Goal: Information Seeking & Learning: Learn about a topic

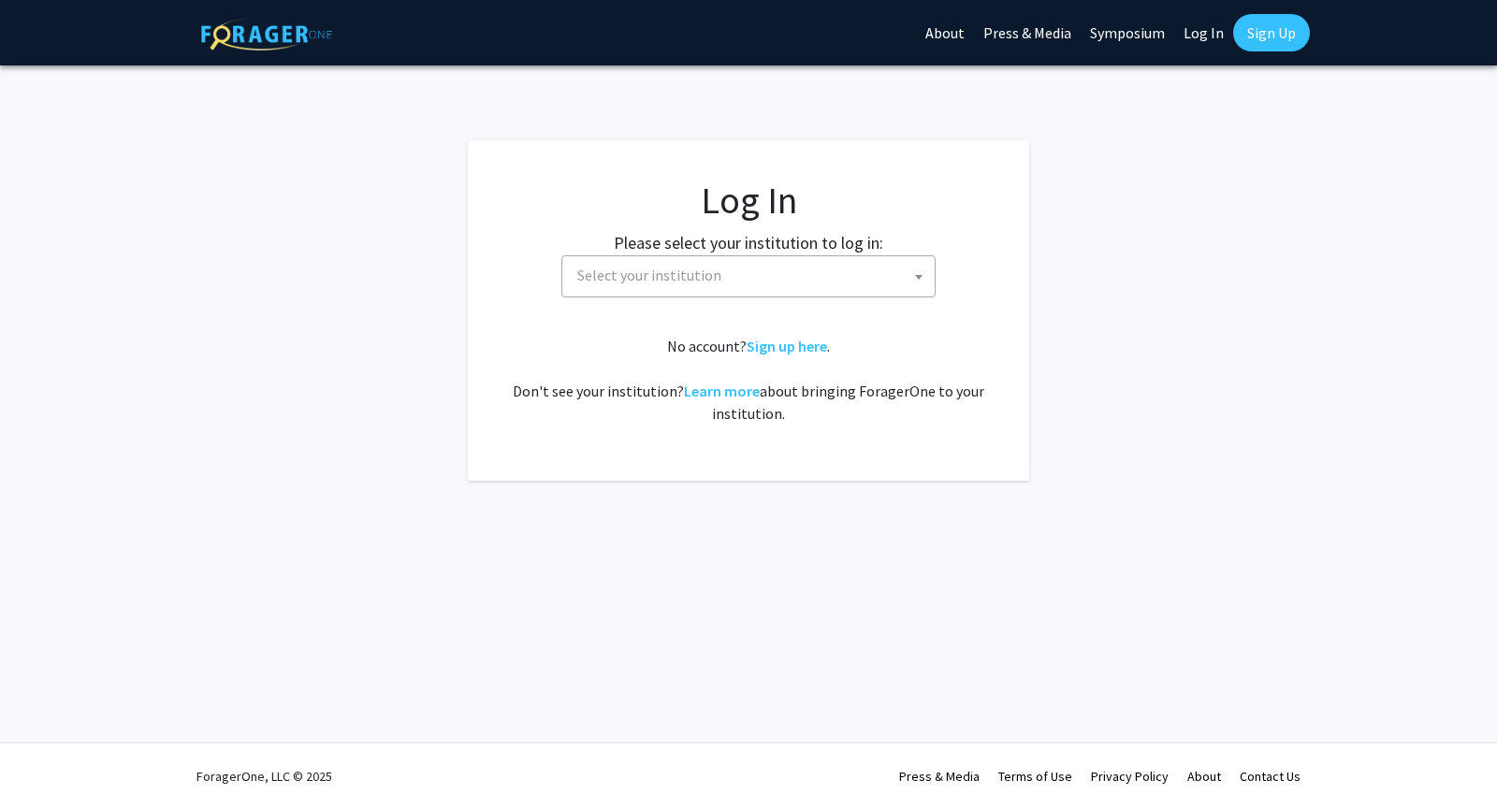
select select
click at [744, 275] on span "Select your institution" at bounding box center [752, 275] width 365 height 38
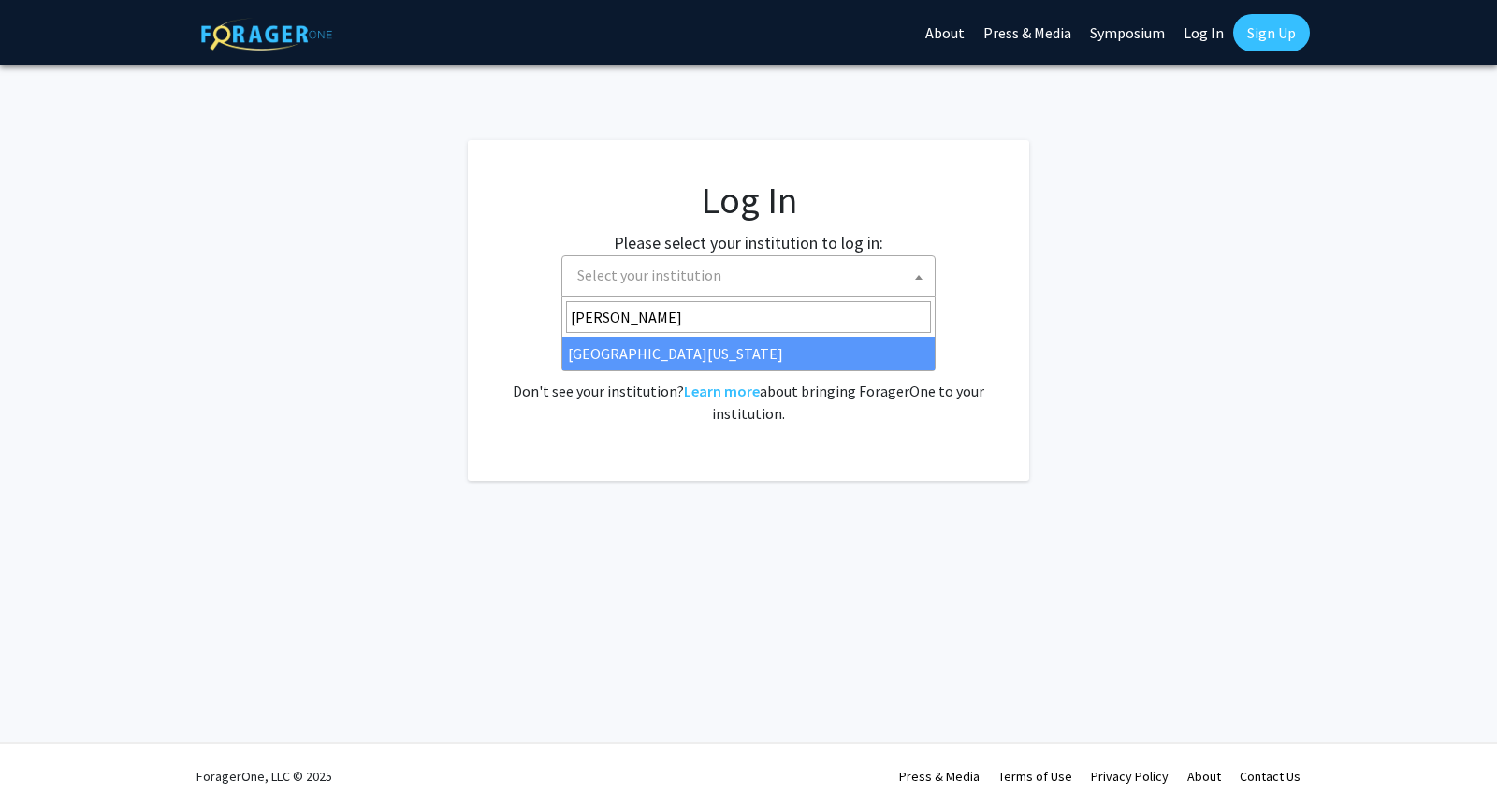
type input "ken"
select select "13"
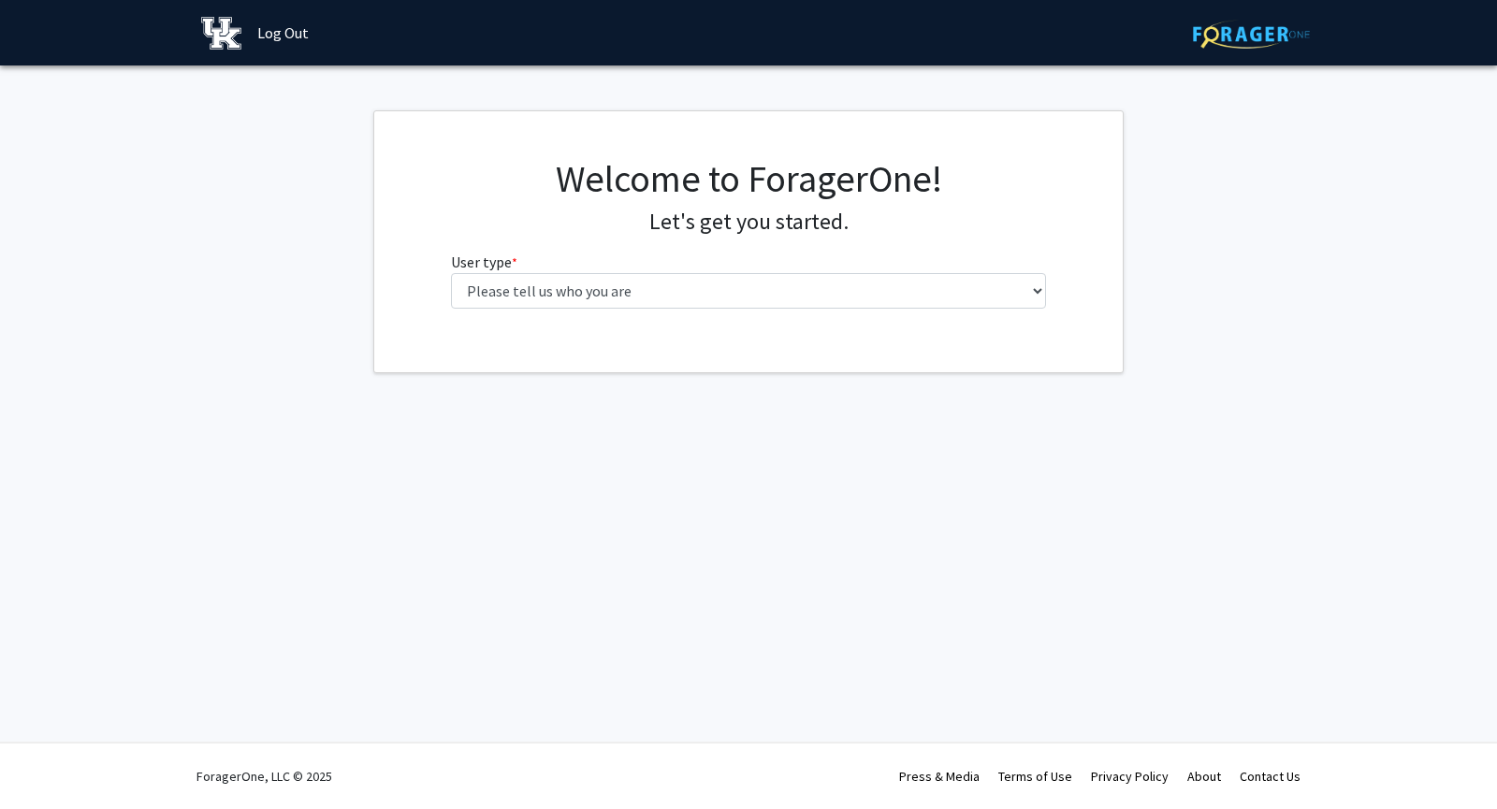
click at [713, 266] on fg-select "User type * required Please tell us who you are Undergraduate Student Master's …" at bounding box center [749, 280] width 596 height 58
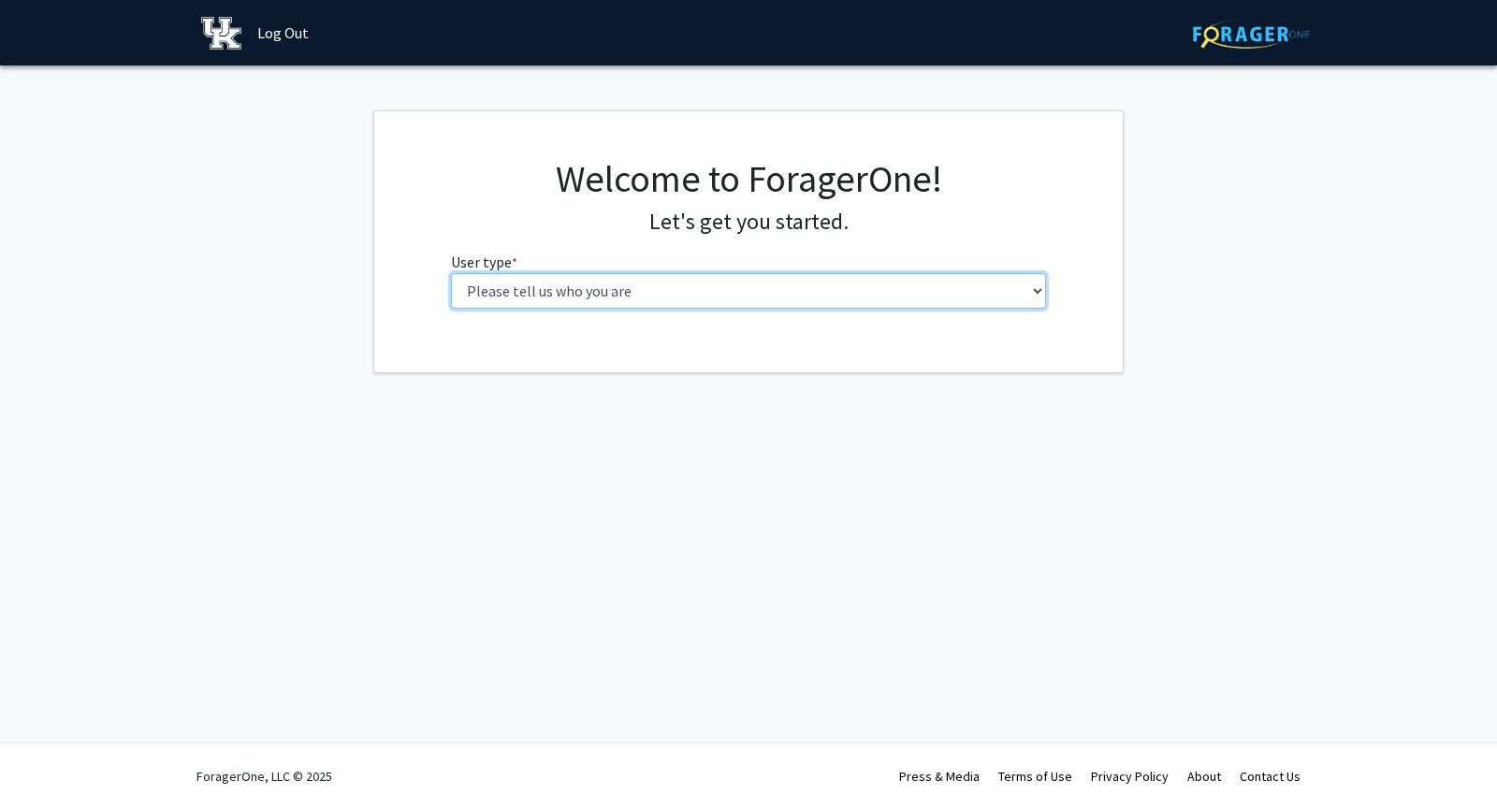
click at [690, 280] on select "Please tell us who you are Undergraduate Student Master's Student Doctoral Cand…" at bounding box center [749, 291] width 596 height 36
select select "1: undergrad"
click at [451, 273] on select "Please tell us who you are Undergraduate Student Master's Student Doctoral Cand…" at bounding box center [749, 291] width 596 height 36
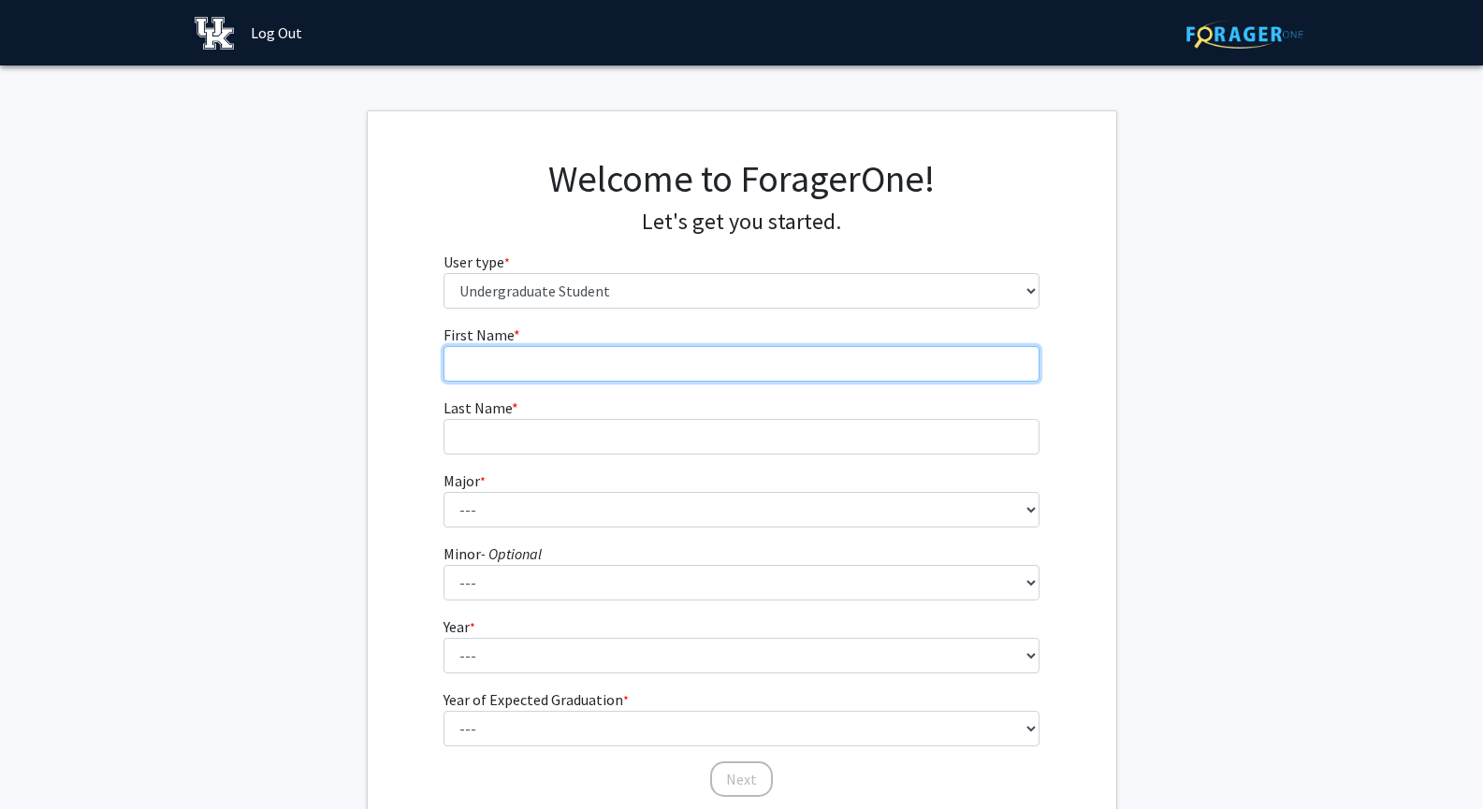
click at [564, 374] on input "First Name * required" at bounding box center [741, 364] width 596 height 36
type input "[PERSON_NAME]"
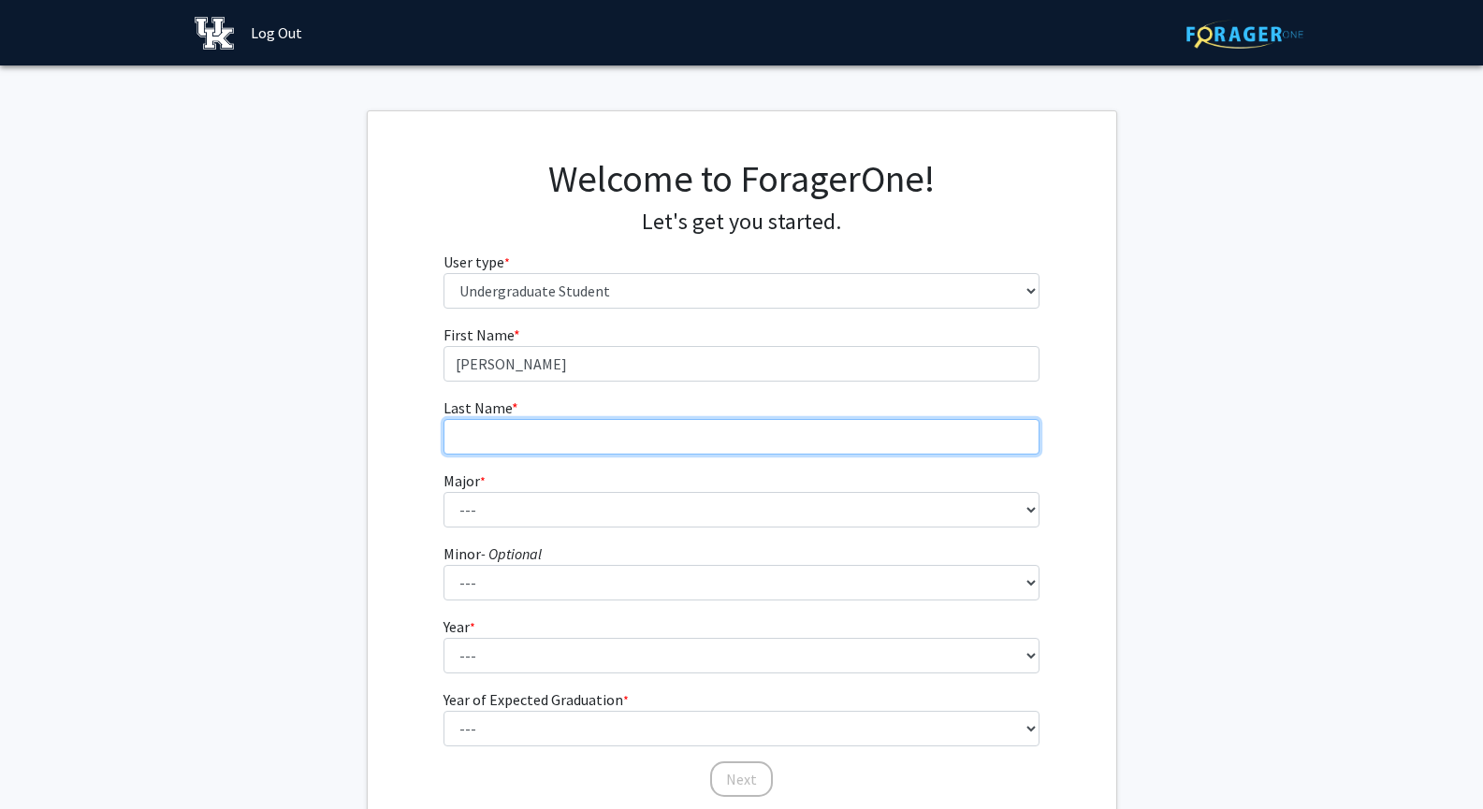
type input "[PERSON_NAME]"
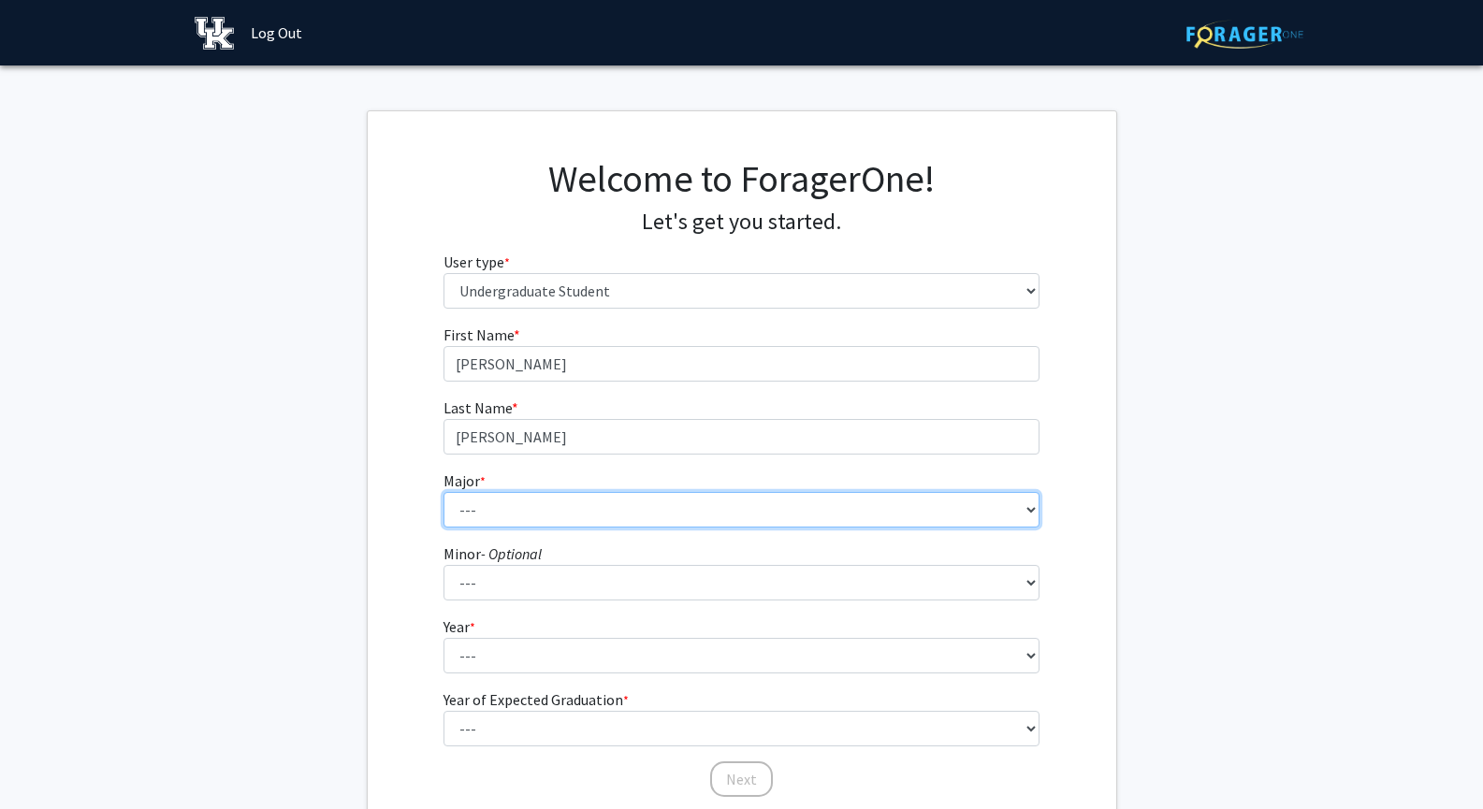
click at [529, 507] on select "--- Accounting Aerospace Engineering African American & Africana Studies Agricu…" at bounding box center [741, 510] width 596 height 36
select select "2: 839"
click at [443, 492] on select "--- Accounting Aerospace Engineering African American & Africana Studies Agricu…" at bounding box center [741, 510] width 596 height 36
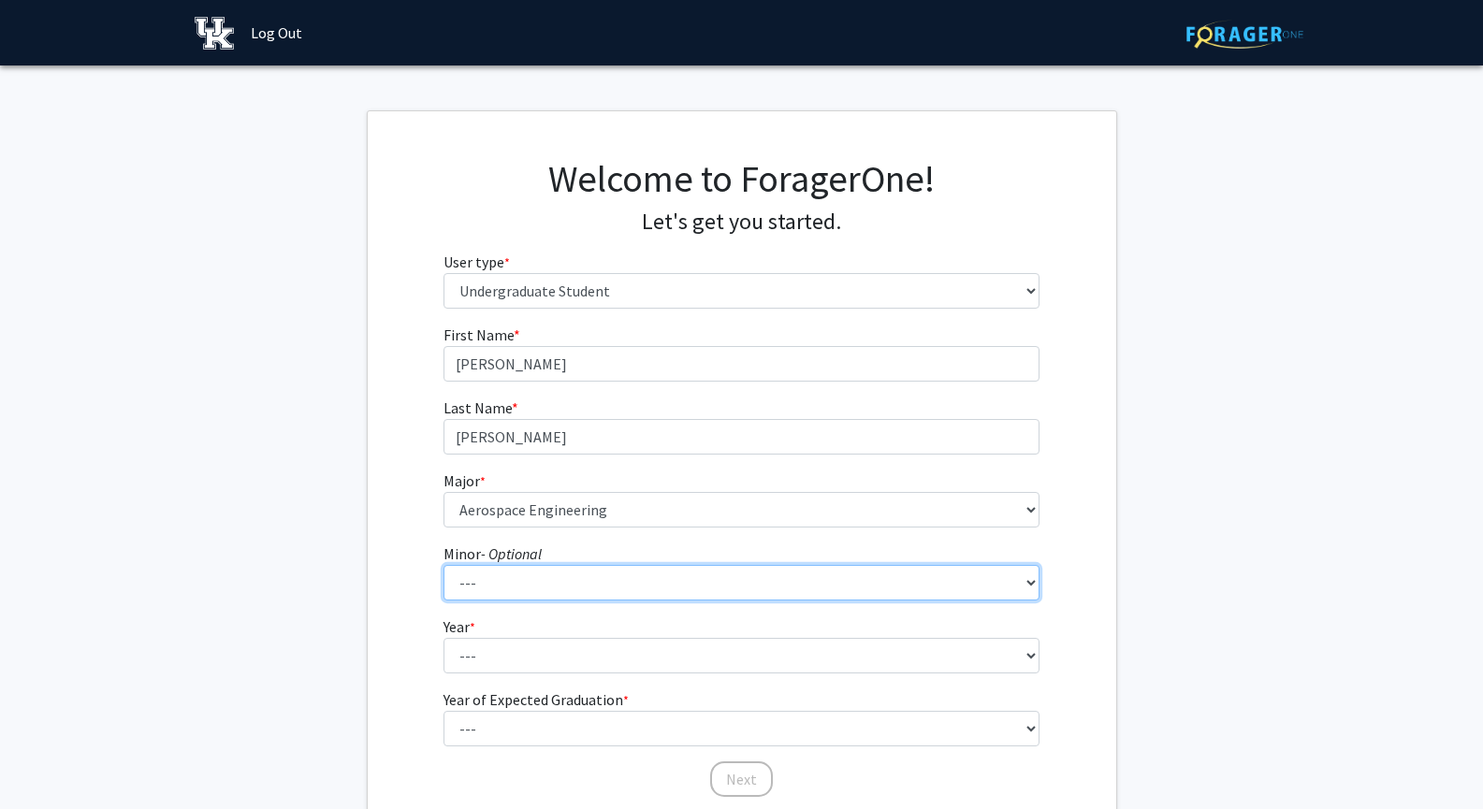
click at [637, 596] on select "--- African American & Africana Studies Agricultural Economics American Studies…" at bounding box center [741, 583] width 596 height 36
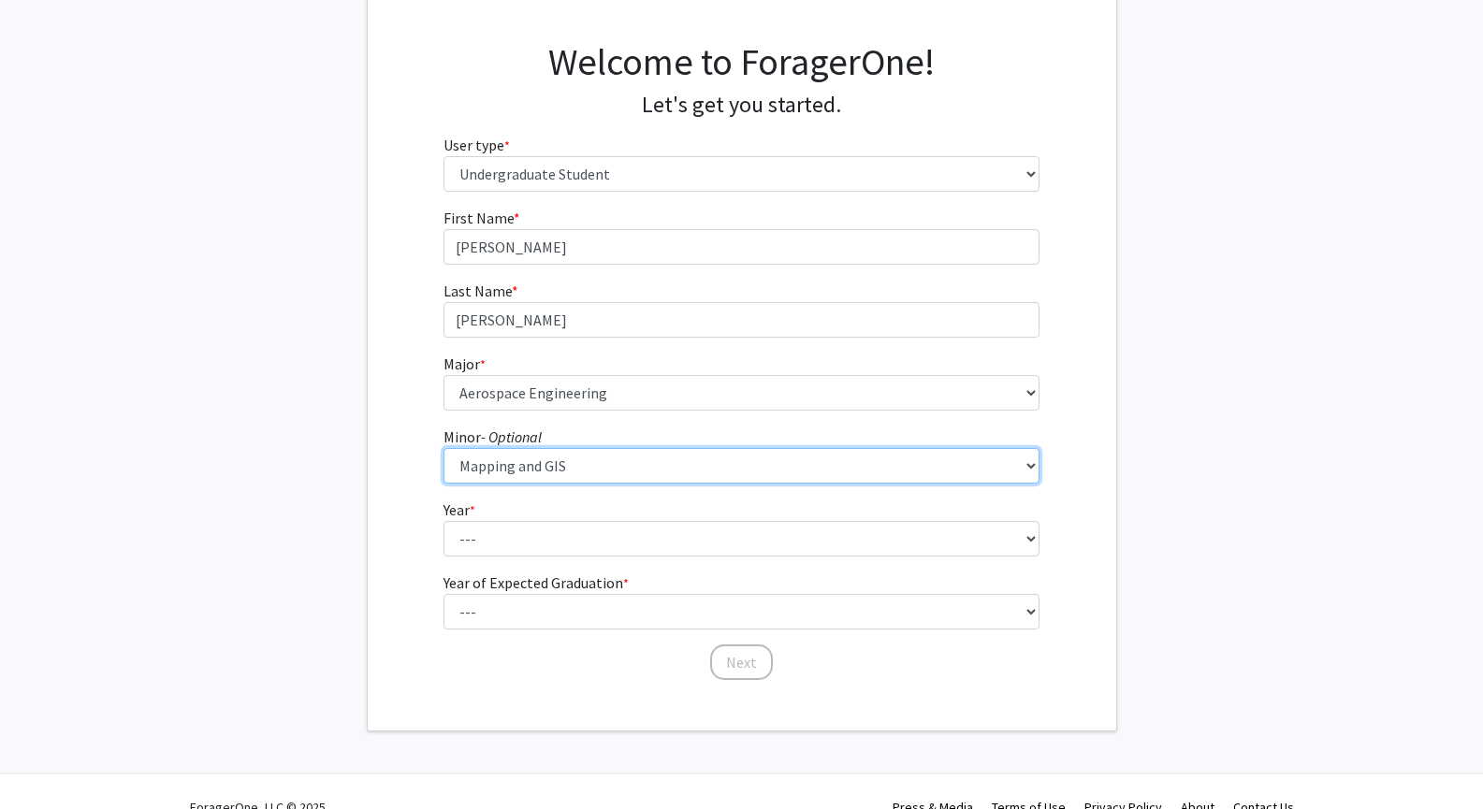
scroll to position [118, 0]
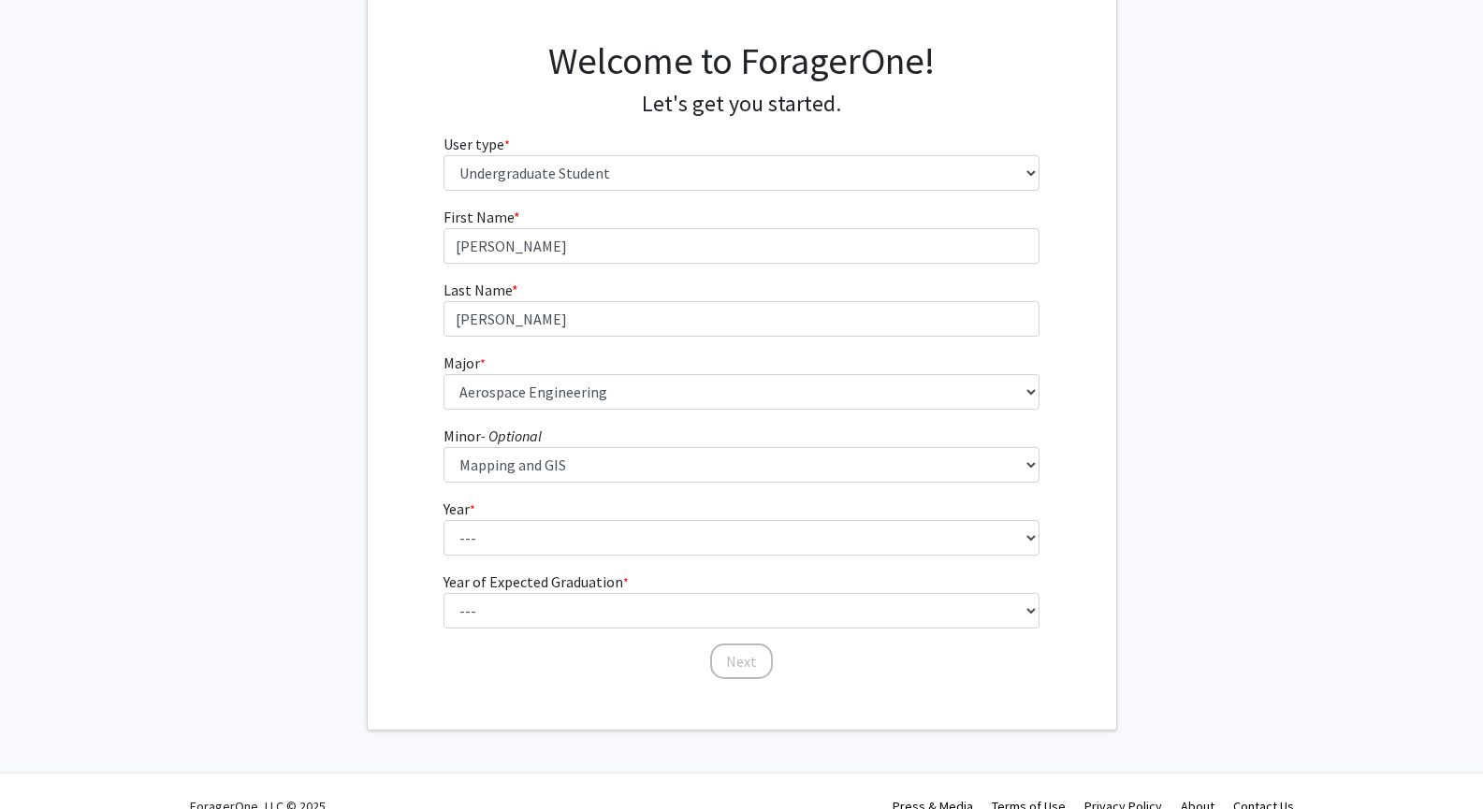
click at [661, 443] on fg-select "Minor - Optional --- African American & Africana Studies Agricultural Economics…" at bounding box center [741, 454] width 596 height 58
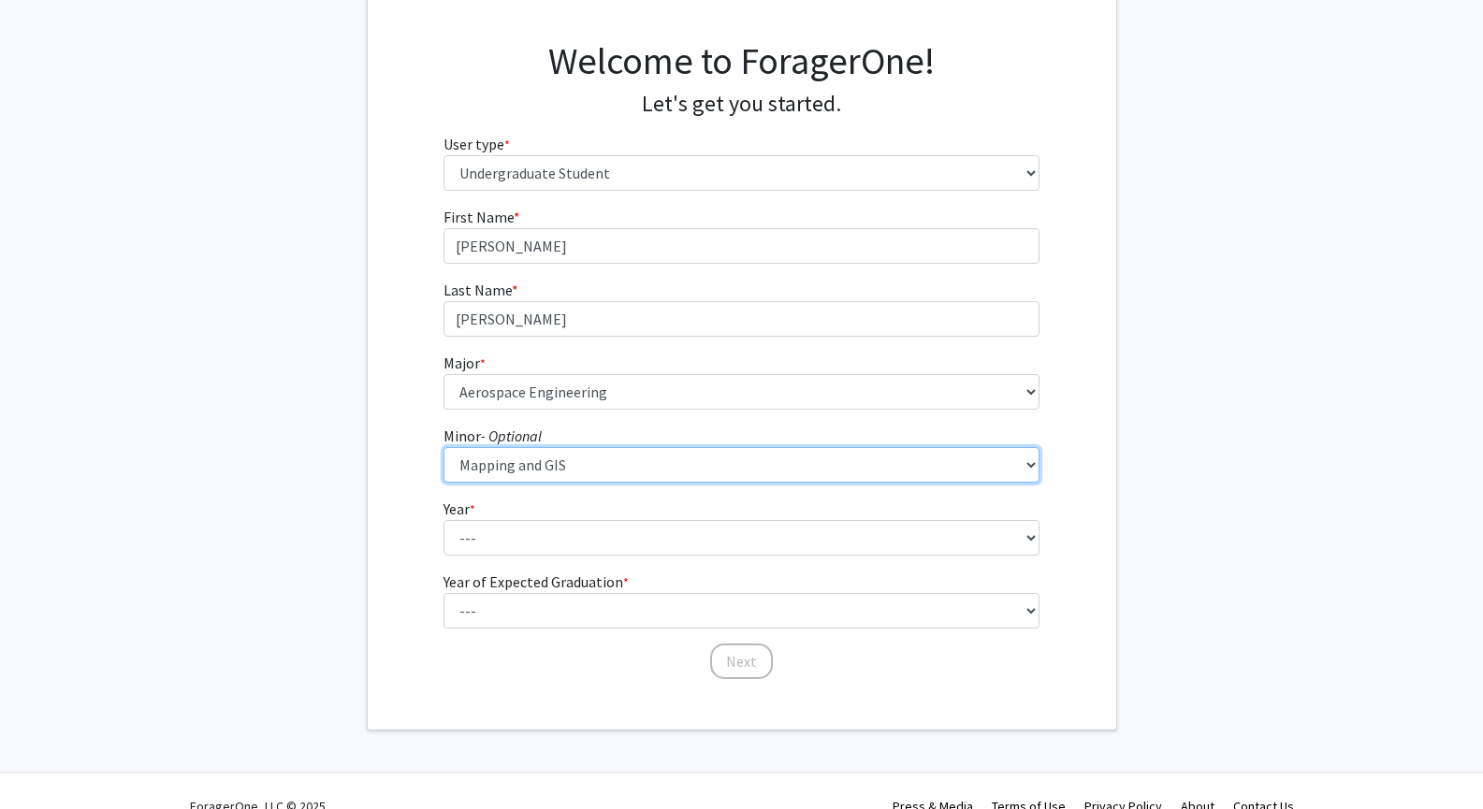
click at [663, 454] on select "--- African American & Africana Studies Agricultural Economics American Studies…" at bounding box center [741, 465] width 596 height 36
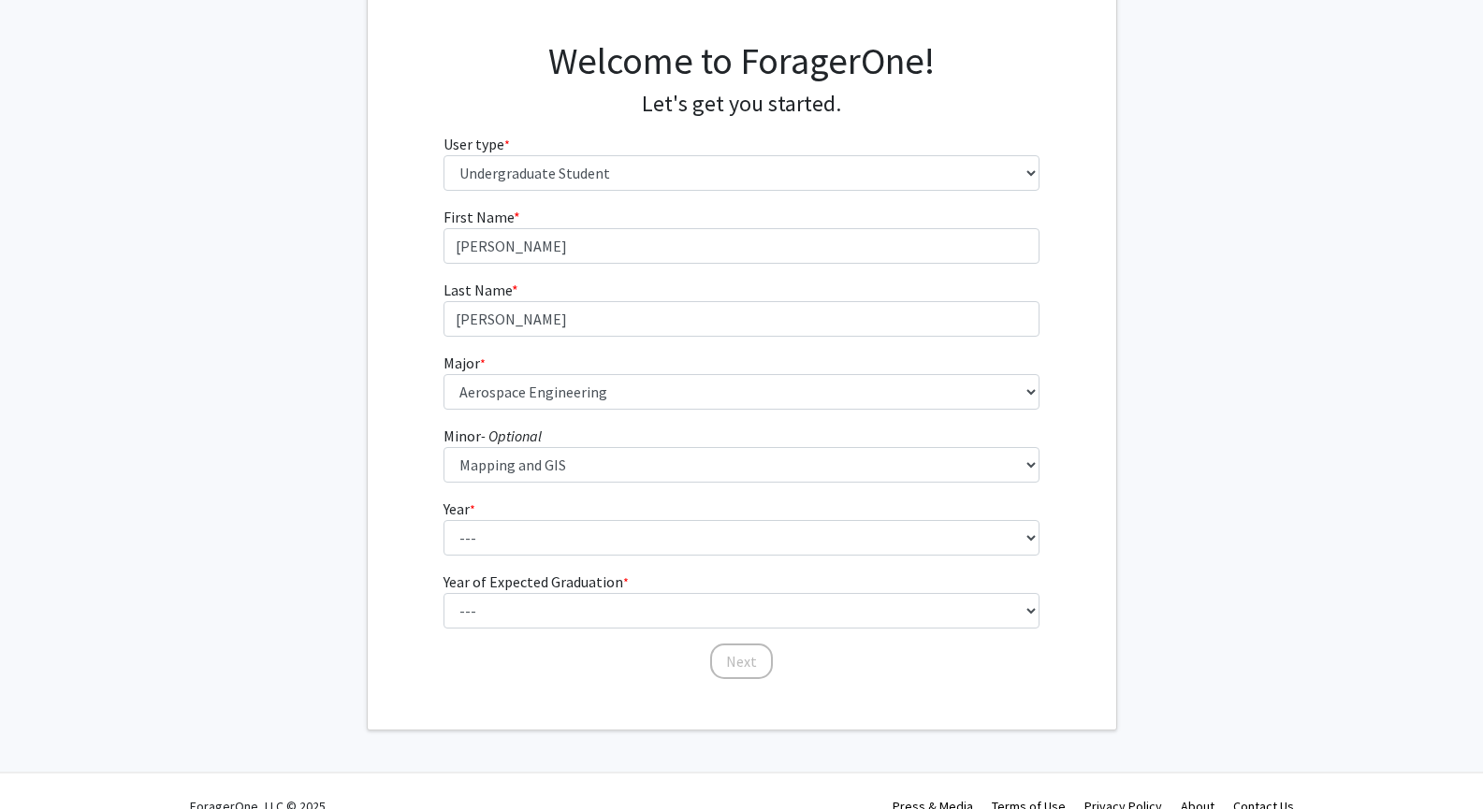
click at [371, 487] on div "First Name * required [PERSON_NAME] Last Name * required [PERSON_NAME] Major * …" at bounding box center [742, 443] width 748 height 475
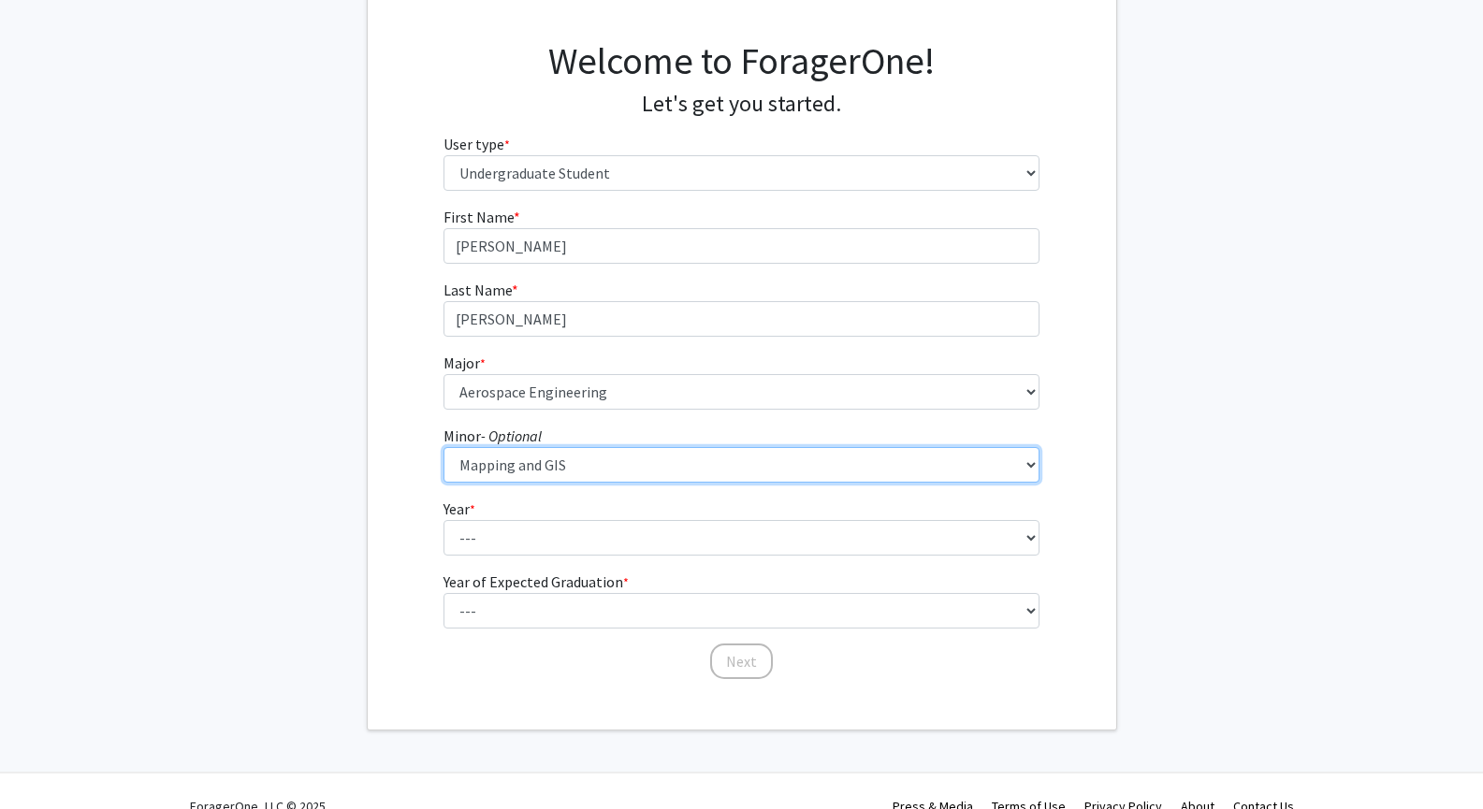
click at [637, 455] on select "--- African American & Africana Studies Agricultural Economics American Studies…" at bounding box center [741, 465] width 596 height 36
select select "0: null"
click at [443, 447] on select "--- African American & Africana Studies Agricultural Economics American Studies…" at bounding box center [741, 465] width 596 height 36
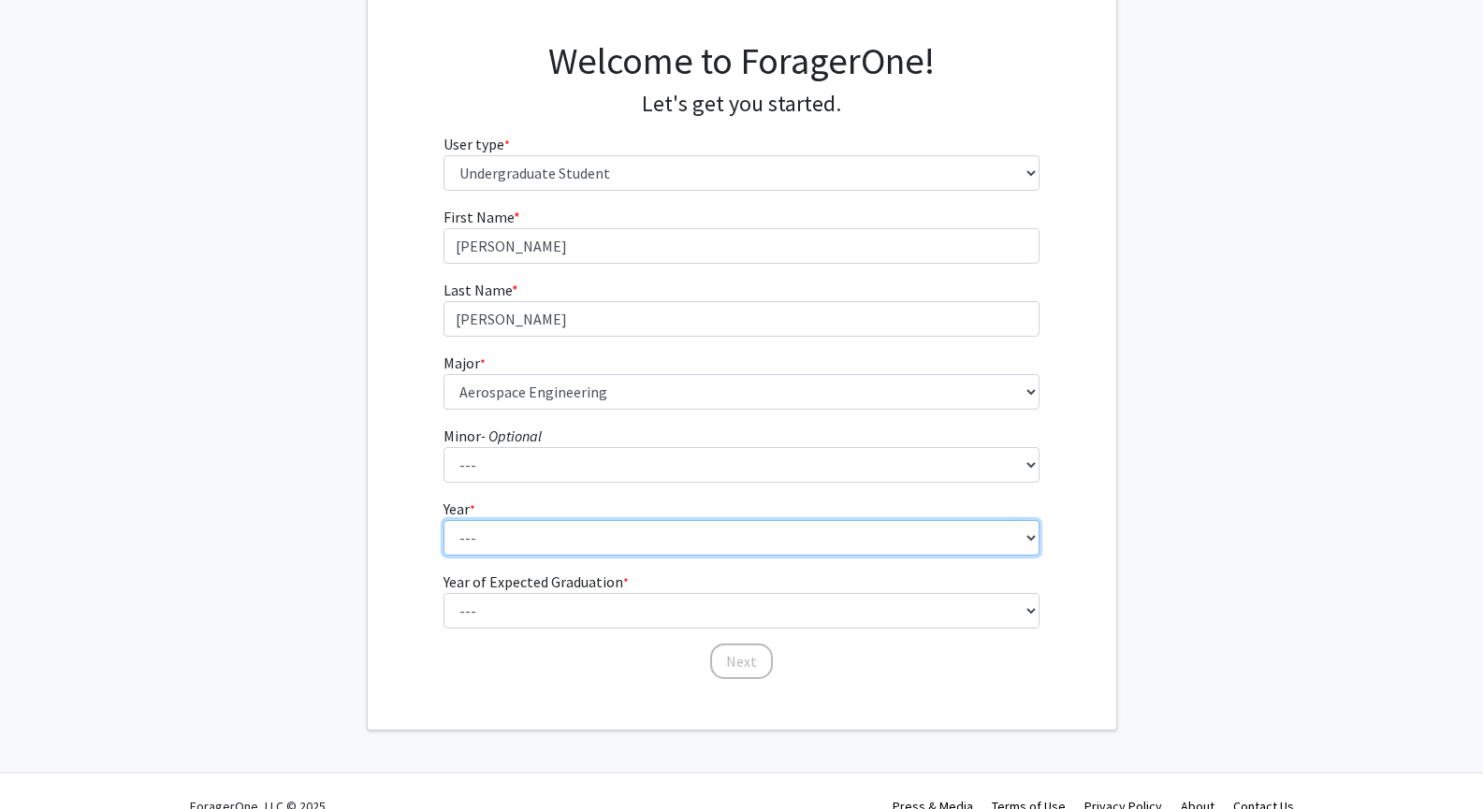
click at [508, 551] on select "--- First-year Sophomore Junior Senior Postbaccalaureate Certificate" at bounding box center [741, 538] width 596 height 36
select select "1: first-year"
click at [443, 520] on select "--- First-year Sophomore Junior Senior Postbaccalaureate Certificate" at bounding box center [741, 538] width 596 height 36
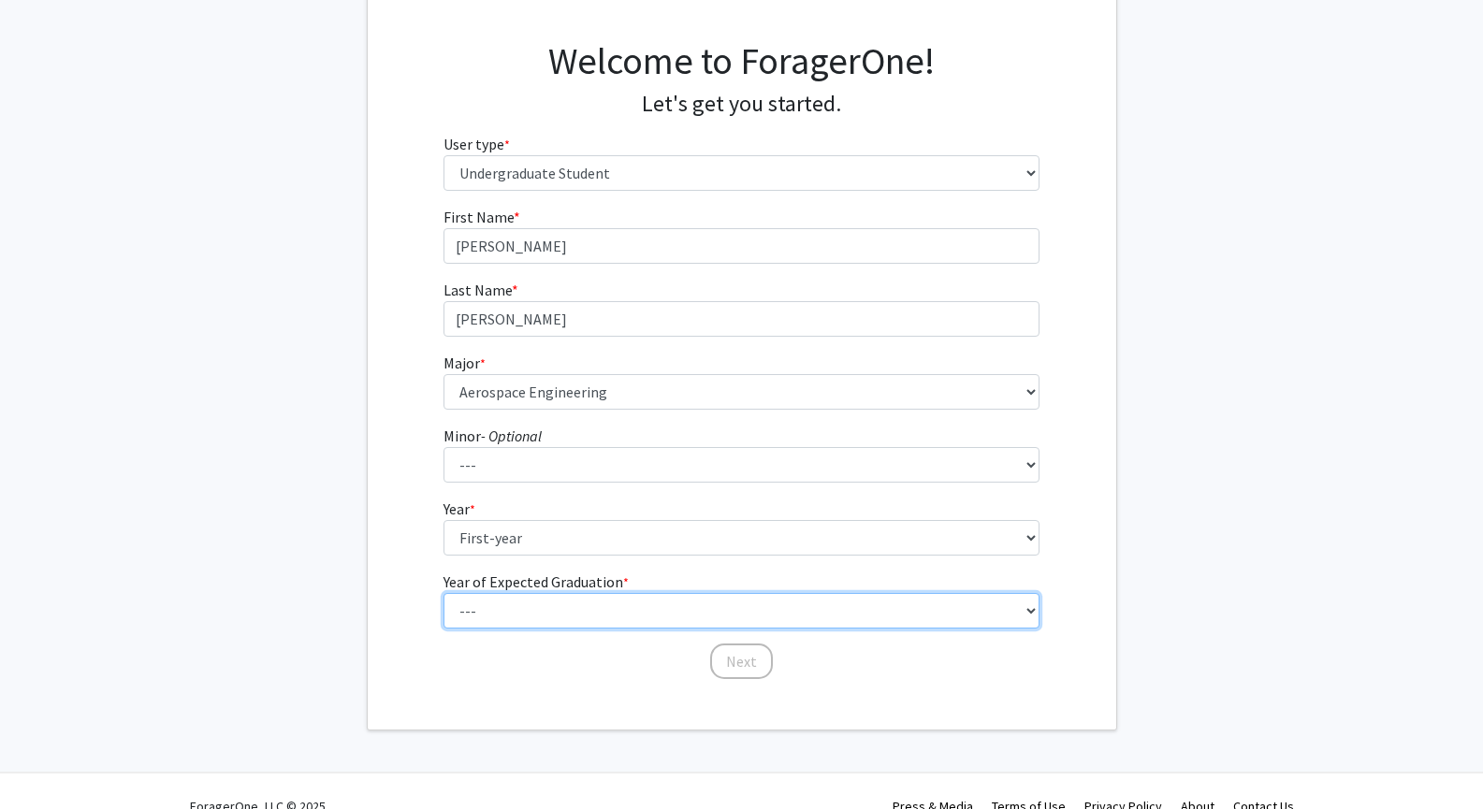
click at [516, 593] on select "--- 2025 2026 2027 2028 2029 2030 2031 2032 2033 2034" at bounding box center [741, 611] width 596 height 36
select select "5: 2029"
click at [443, 593] on select "--- 2025 2026 2027 2028 2029 2030 2031 2032 2033 2034" at bounding box center [741, 611] width 596 height 36
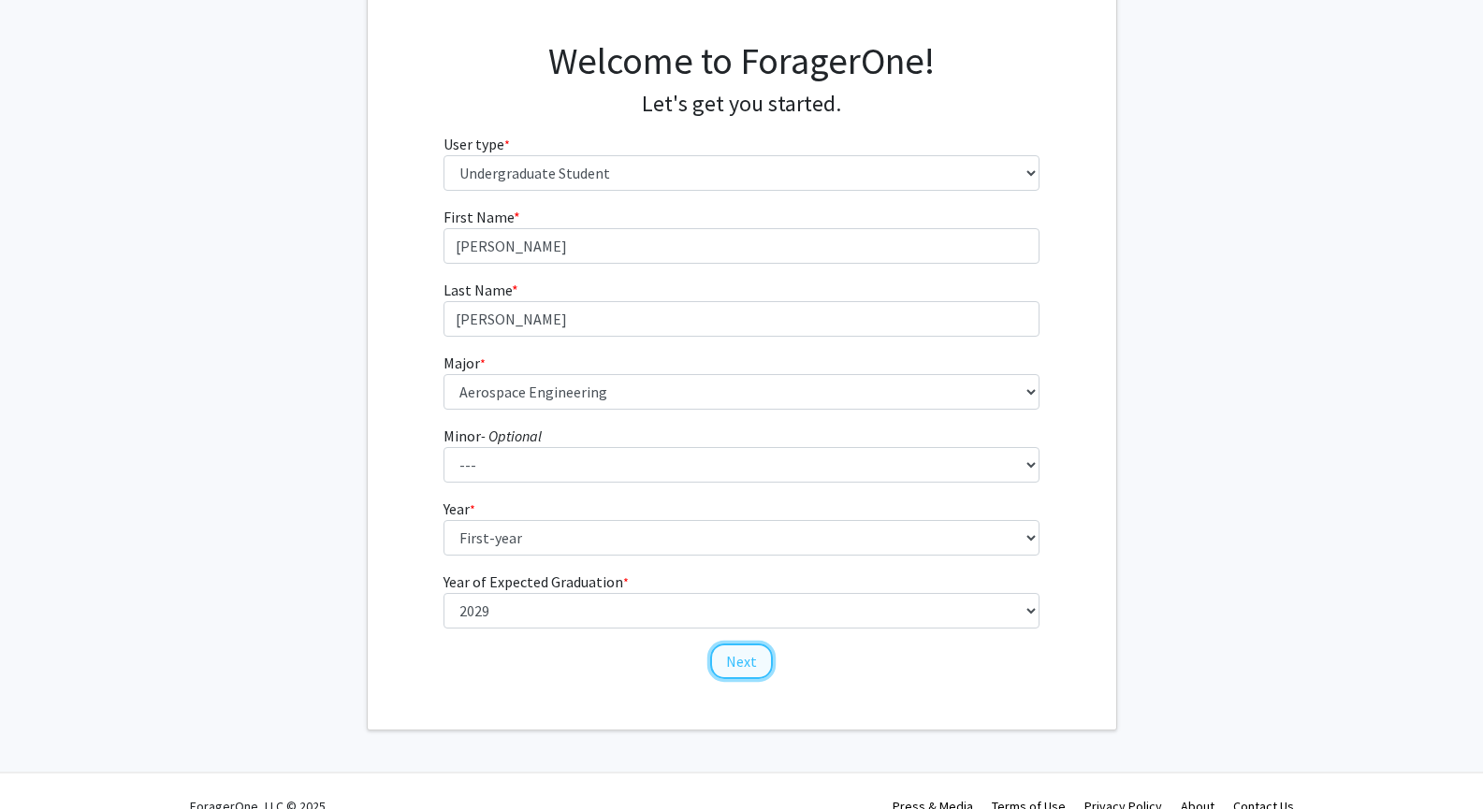
click at [748, 666] on button "Next" at bounding box center [741, 662] width 63 height 36
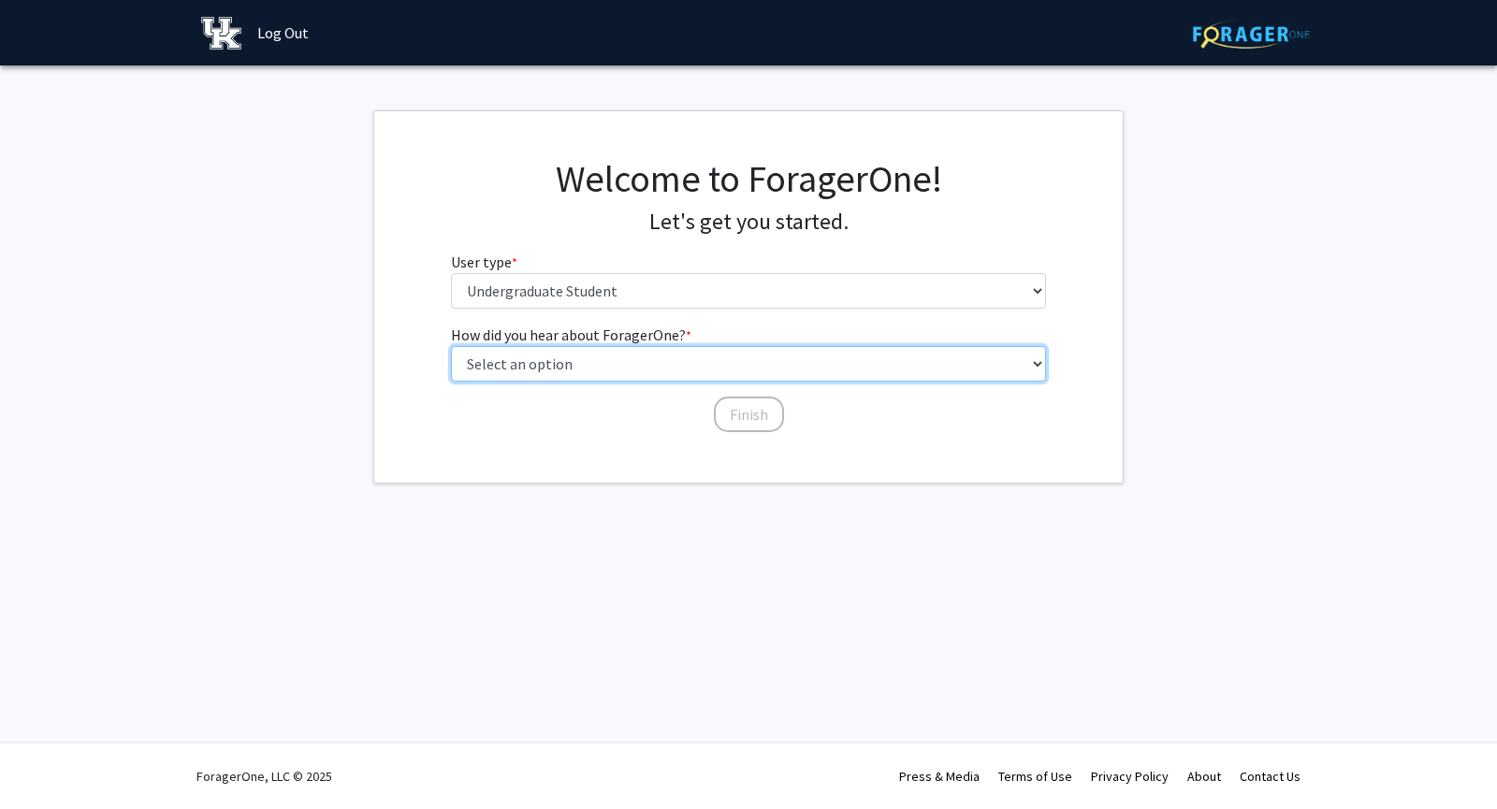
click at [687, 368] on select "Select an option Peer/student recommendation Faculty/staff recommendation Unive…" at bounding box center [749, 364] width 596 height 36
select select "1: peer_recommendation"
click at [451, 346] on select "Select an option Peer/student recommendation Faculty/staff recommendation Unive…" at bounding box center [749, 364] width 596 height 36
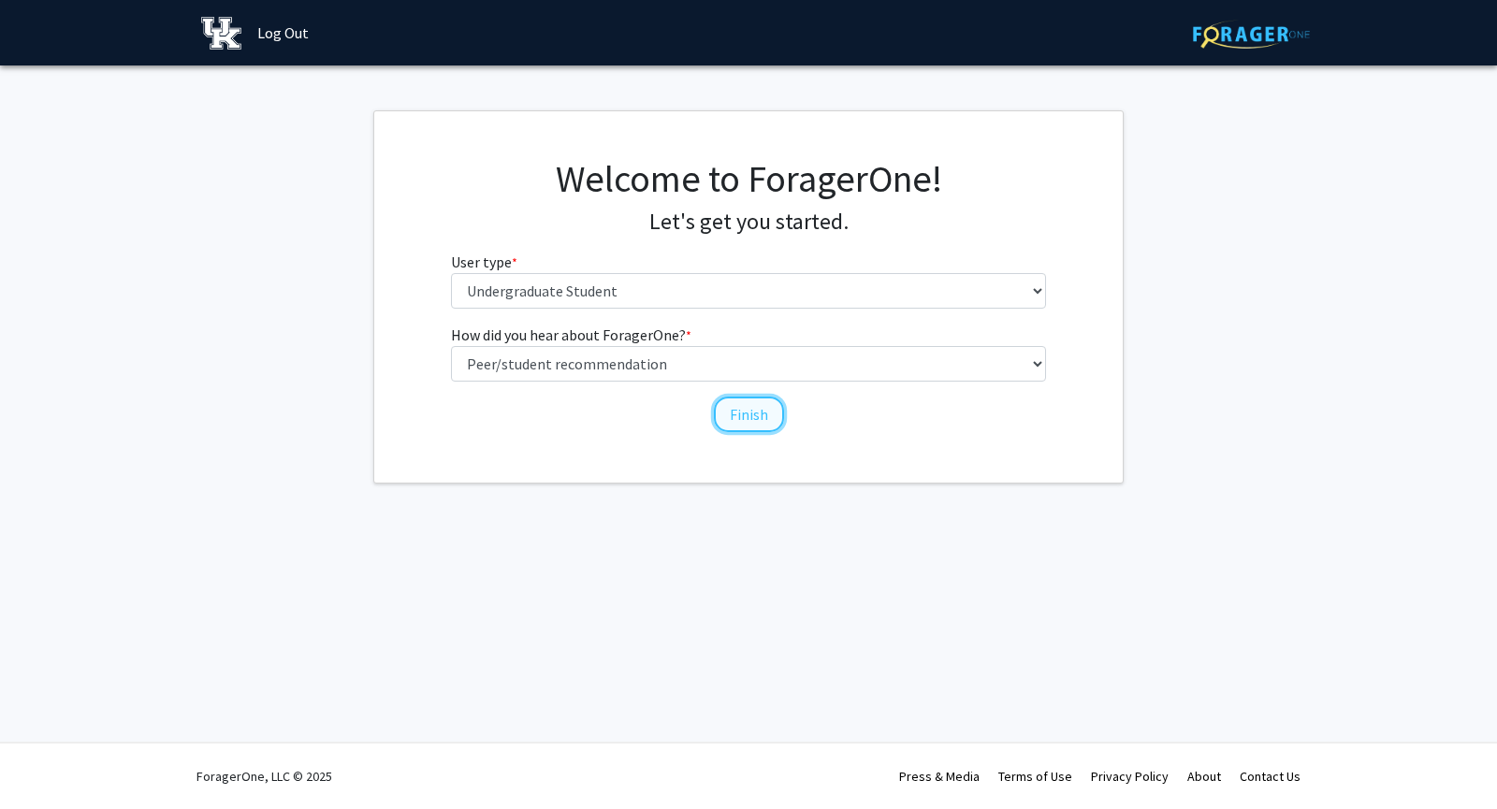
click at [748, 422] on button "Finish" at bounding box center [749, 415] width 70 height 36
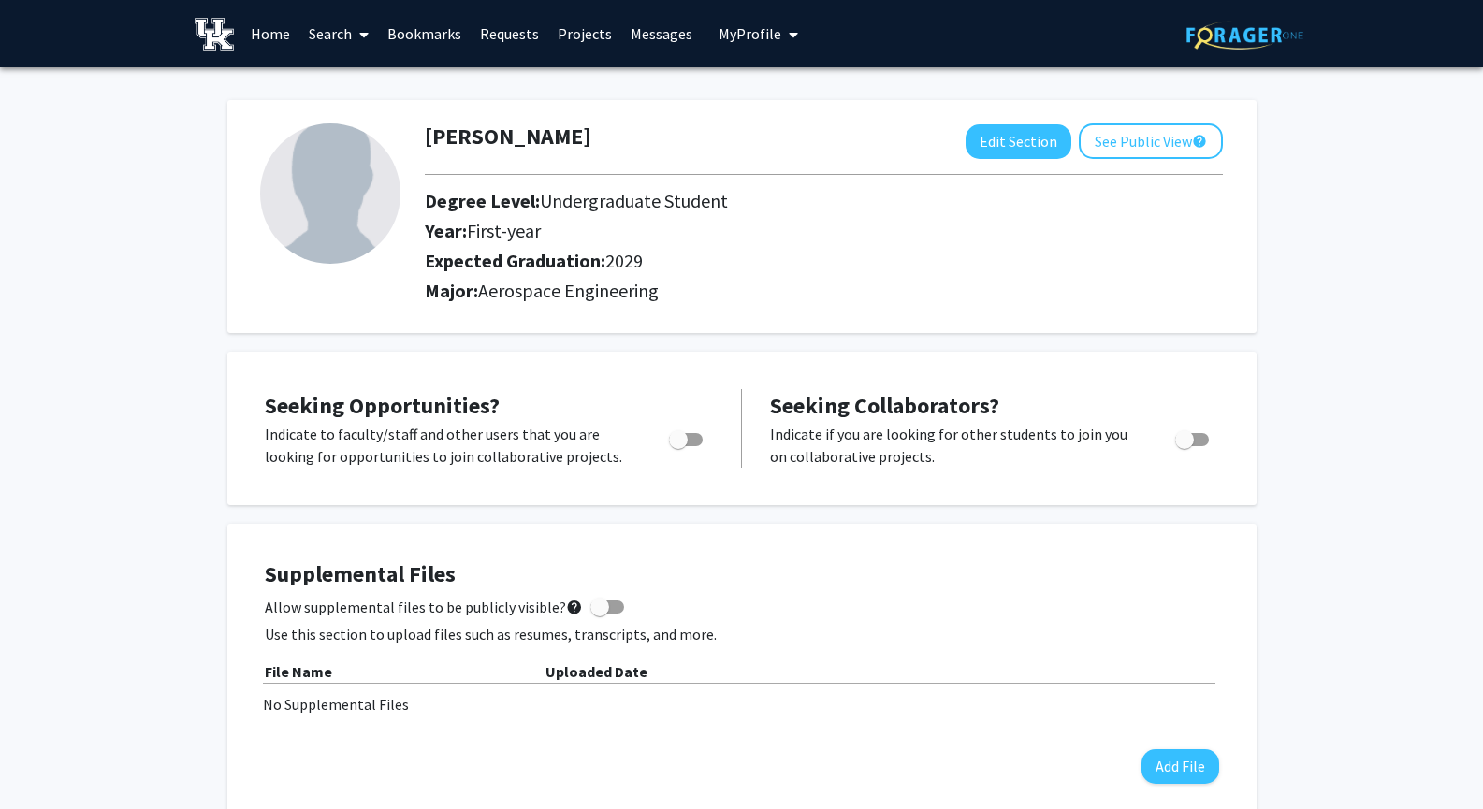
click at [548, 22] on link "Projects" at bounding box center [584, 33] width 73 height 65
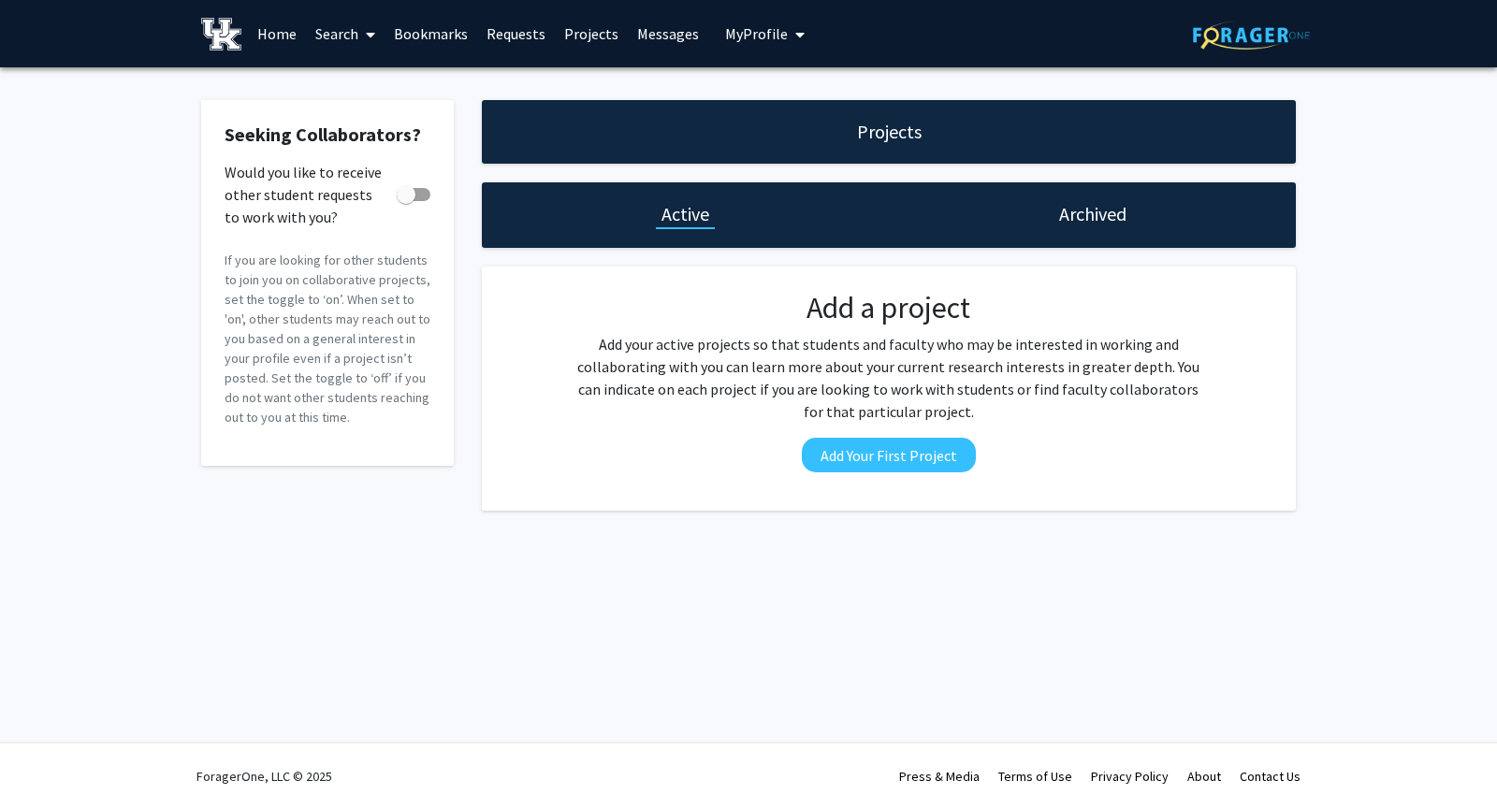
click at [326, 31] on link "Search" at bounding box center [345, 33] width 79 height 65
click at [370, 84] on span "Faculty/Staff" at bounding box center [375, 85] width 138 height 37
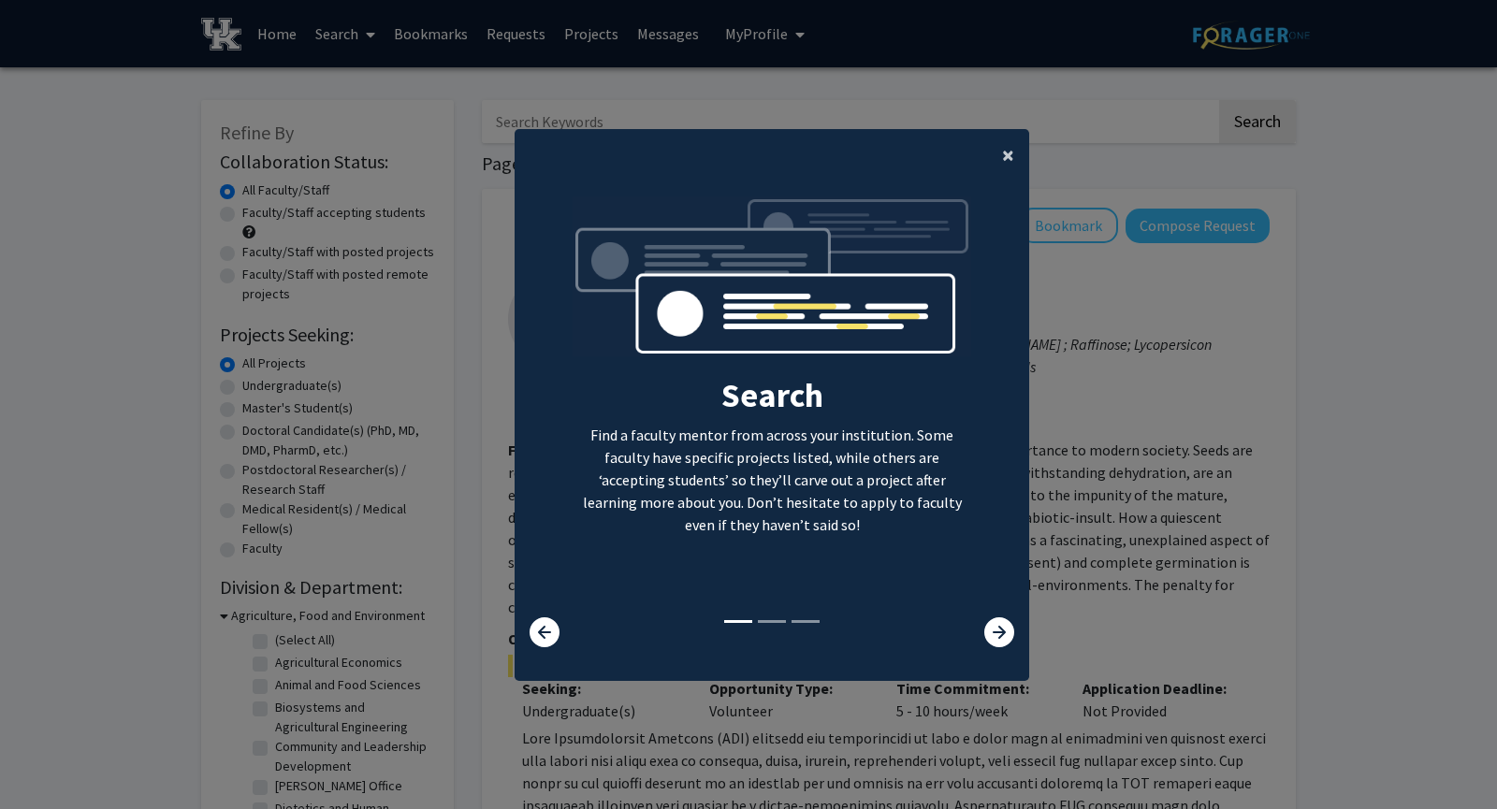
click at [1004, 154] on span "×" at bounding box center [1008, 154] width 12 height 29
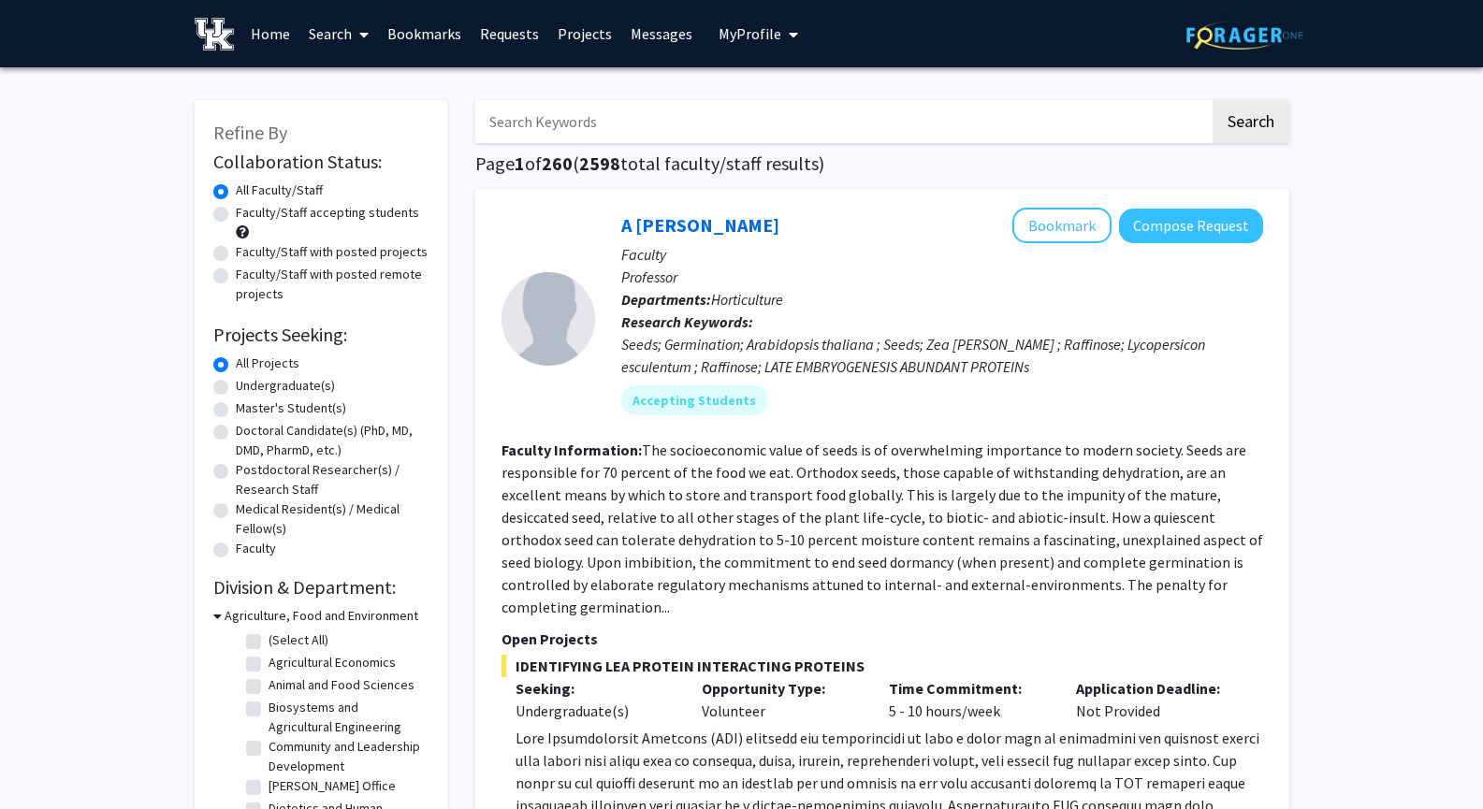
click at [576, 116] on input "Search Keywords" at bounding box center [842, 121] width 734 height 43
click at [1213, 100] on button "Search" at bounding box center [1251, 121] width 77 height 43
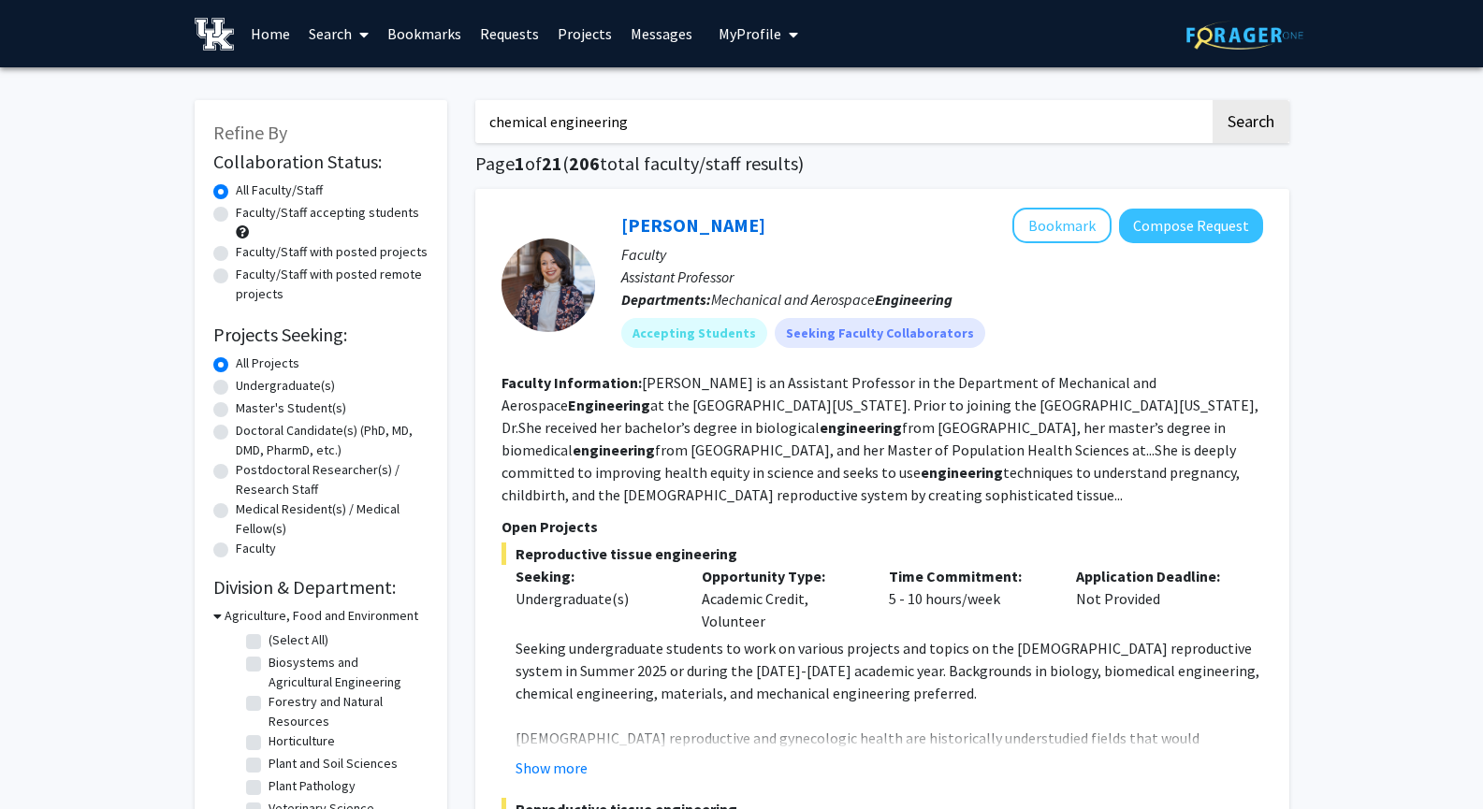
click at [746, 116] on input "chemical engineering" at bounding box center [842, 121] width 734 height 43
type input "engineering"
click at [1213, 100] on button "Search" at bounding box center [1251, 121] width 77 height 43
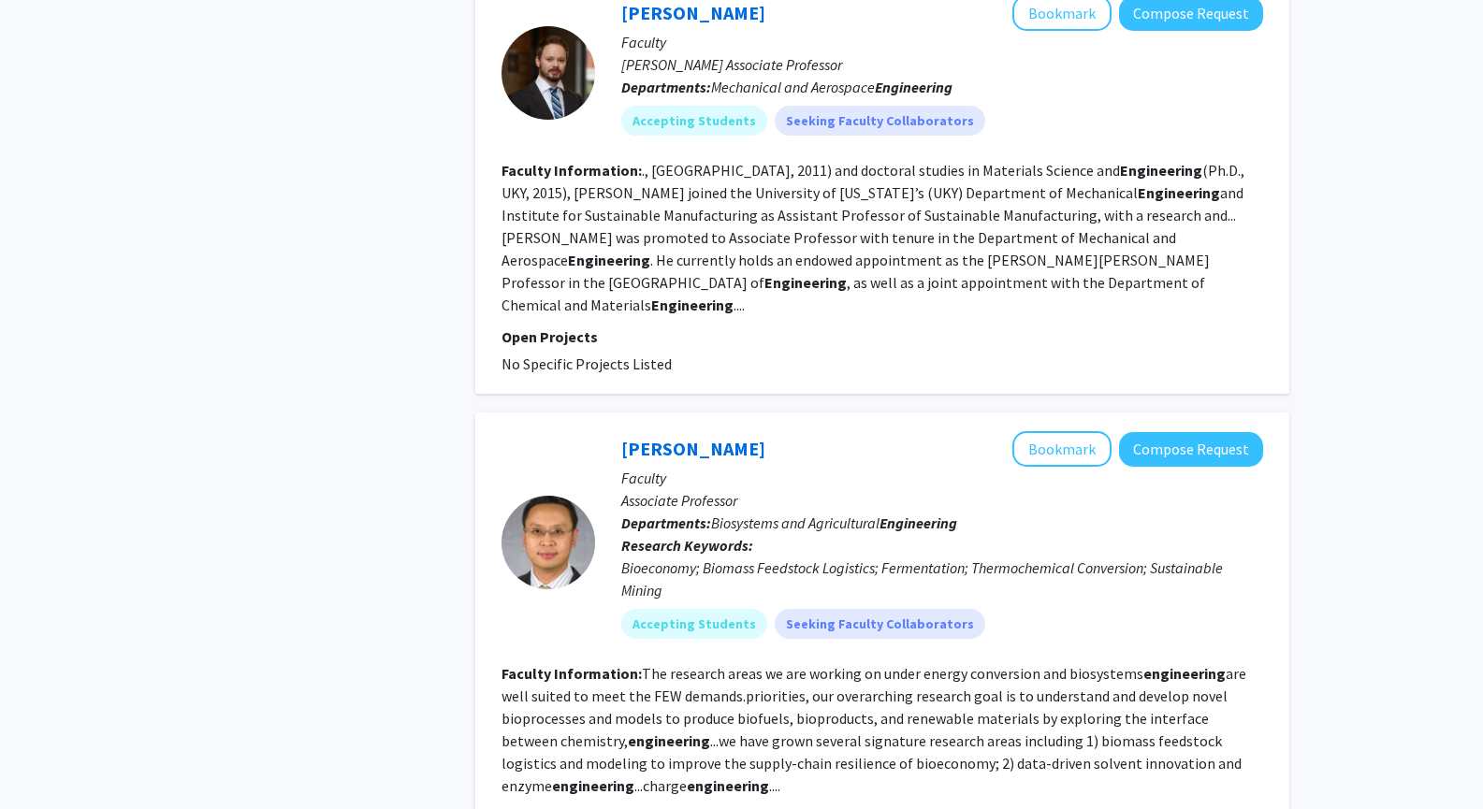
scroll to position [4500, 0]
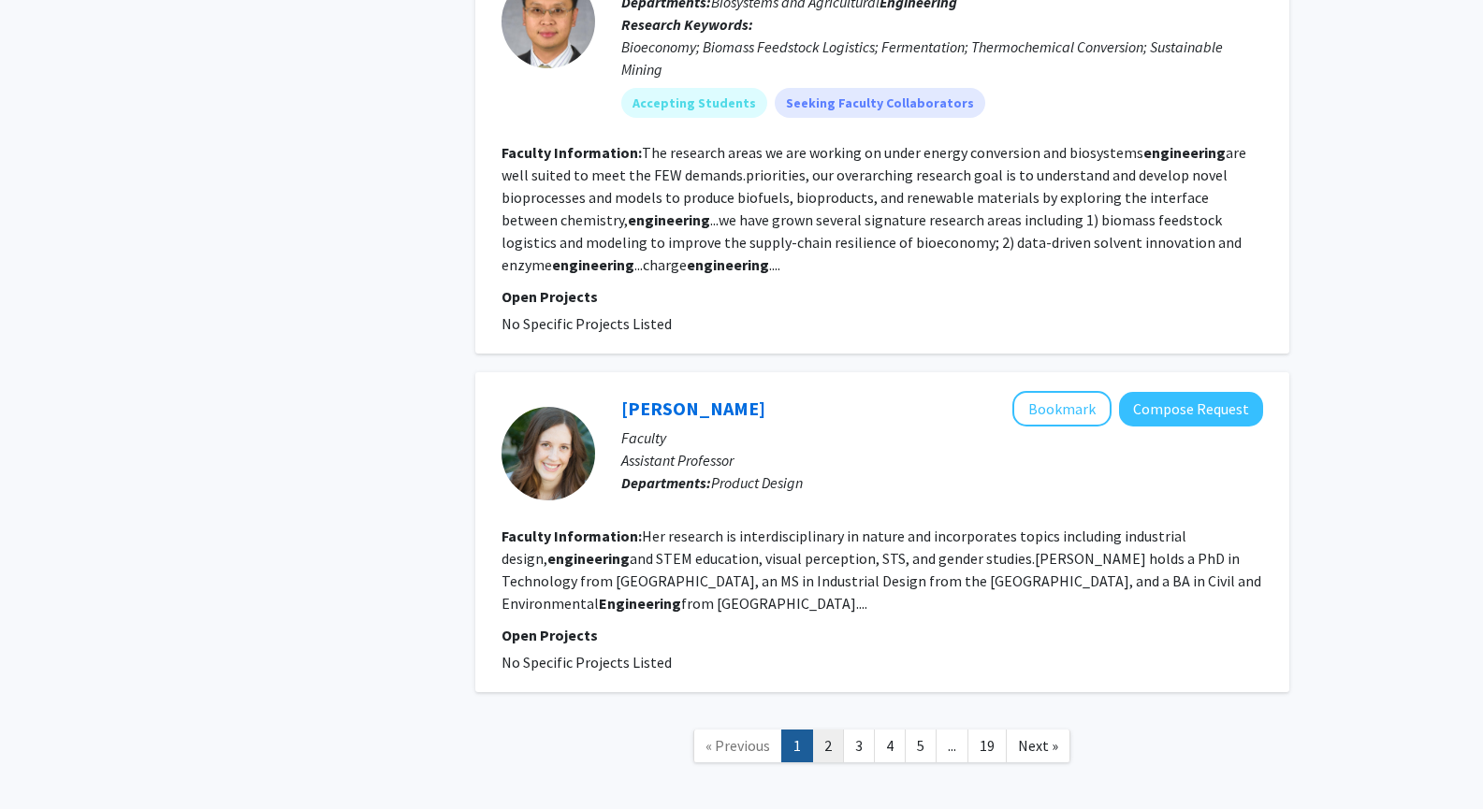
click at [821, 730] on link "2" at bounding box center [828, 746] width 32 height 33
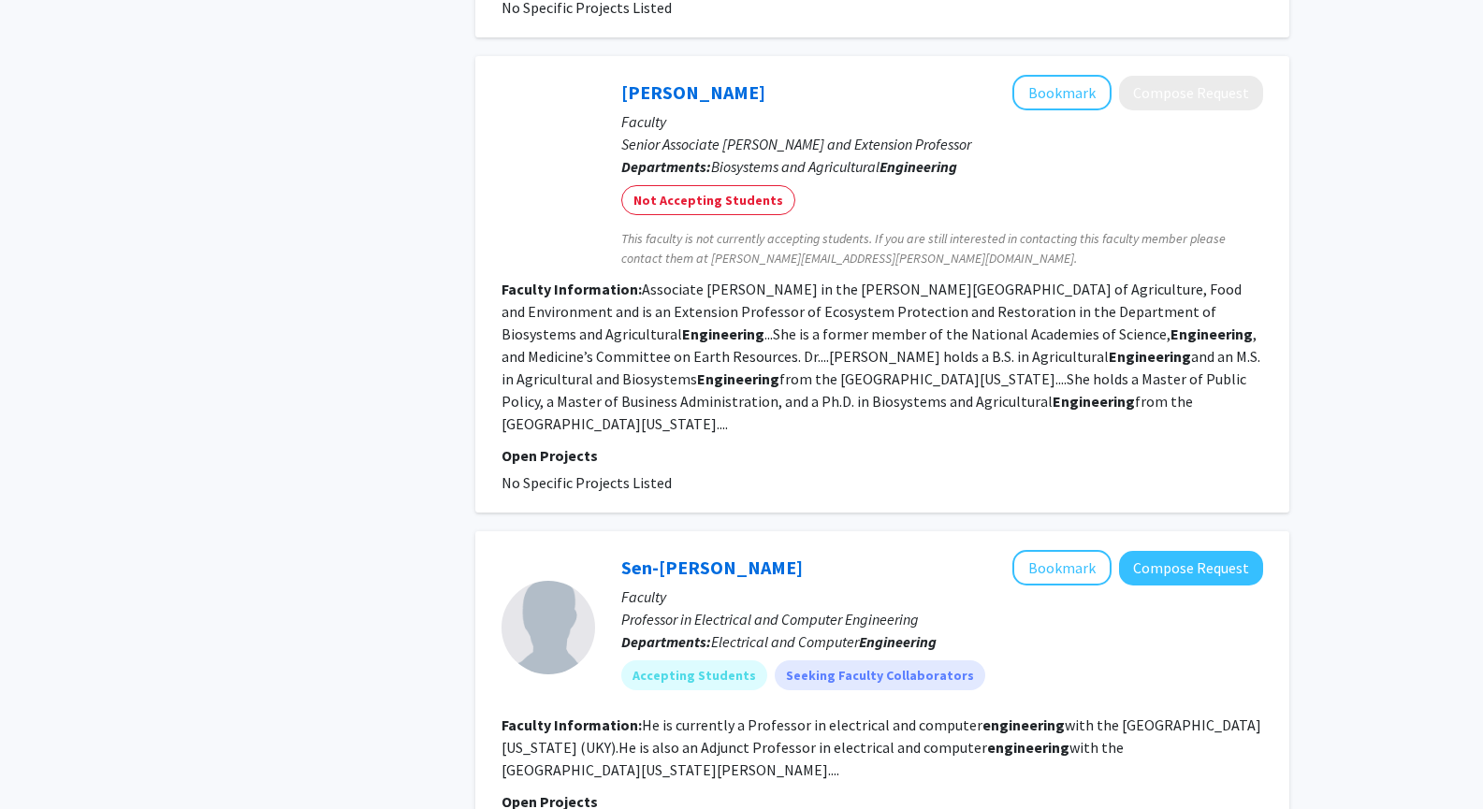
scroll to position [3667, 0]
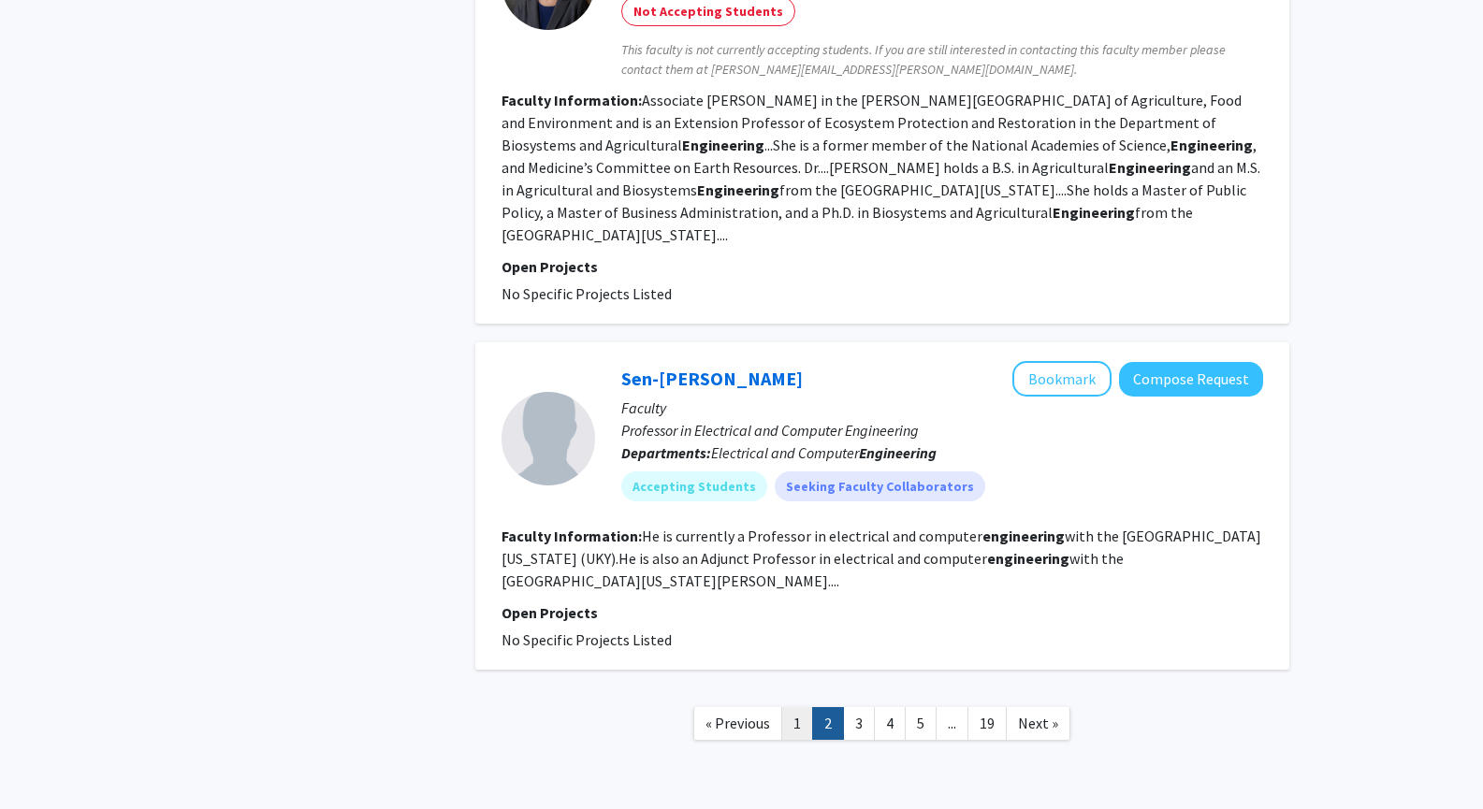
click at [795, 707] on link "1" at bounding box center [797, 723] width 32 height 33
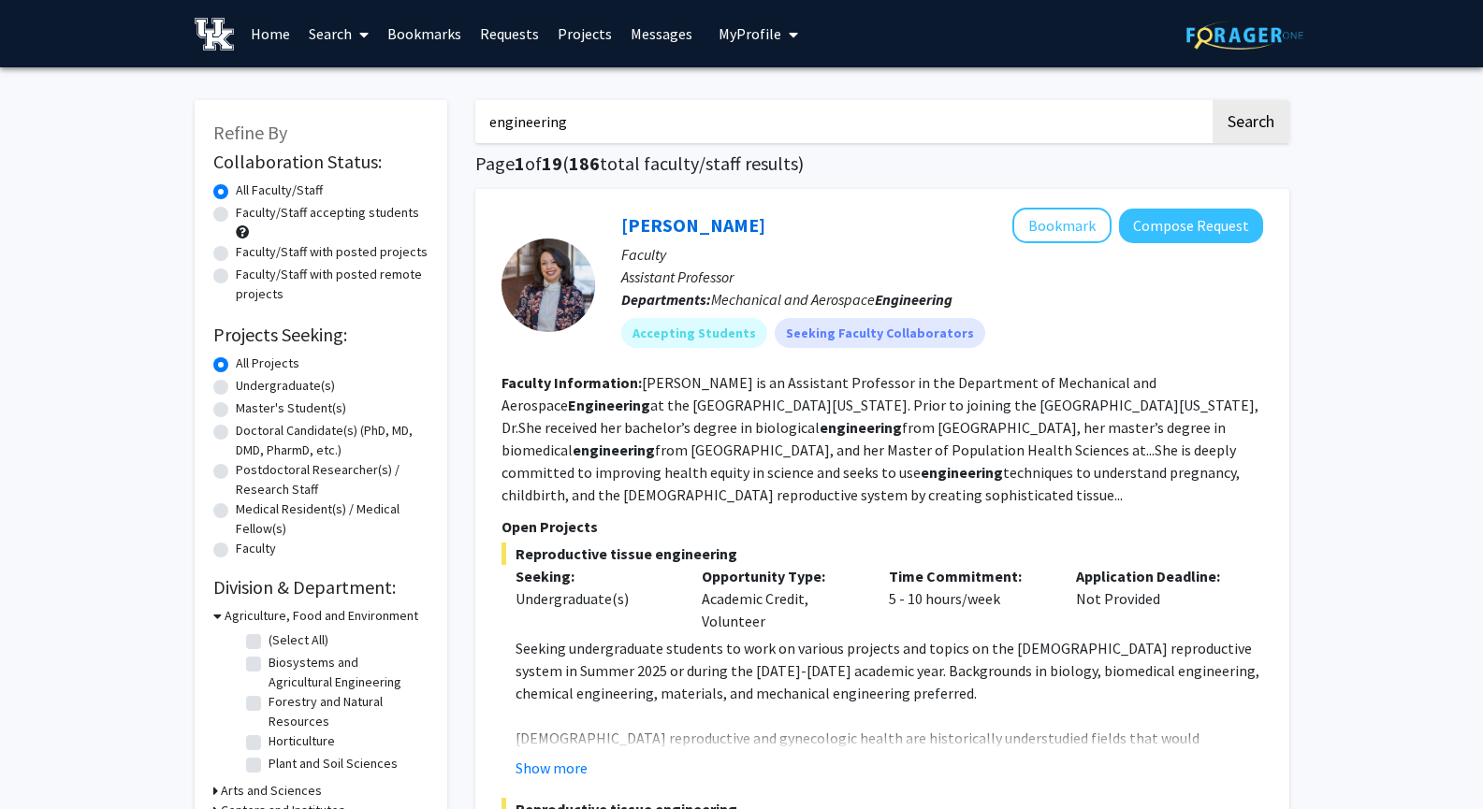
click at [256, 386] on label "Undergraduate(s)" at bounding box center [285, 386] width 99 height 20
click at [248, 386] on input "Undergraduate(s)" at bounding box center [242, 382] width 12 height 12
radio input "true"
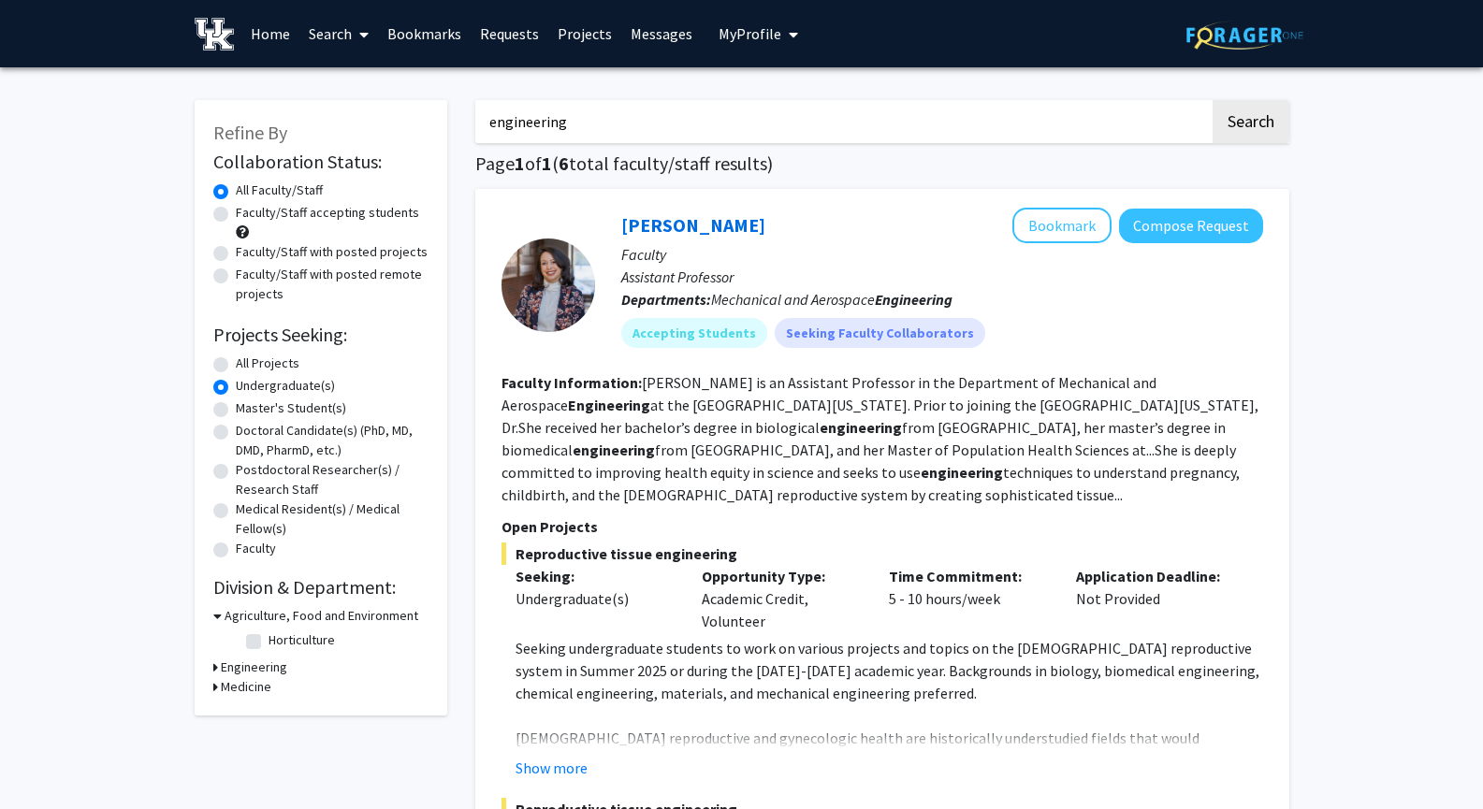
click at [277, 661] on h3 "Engineering" at bounding box center [254, 668] width 66 height 20
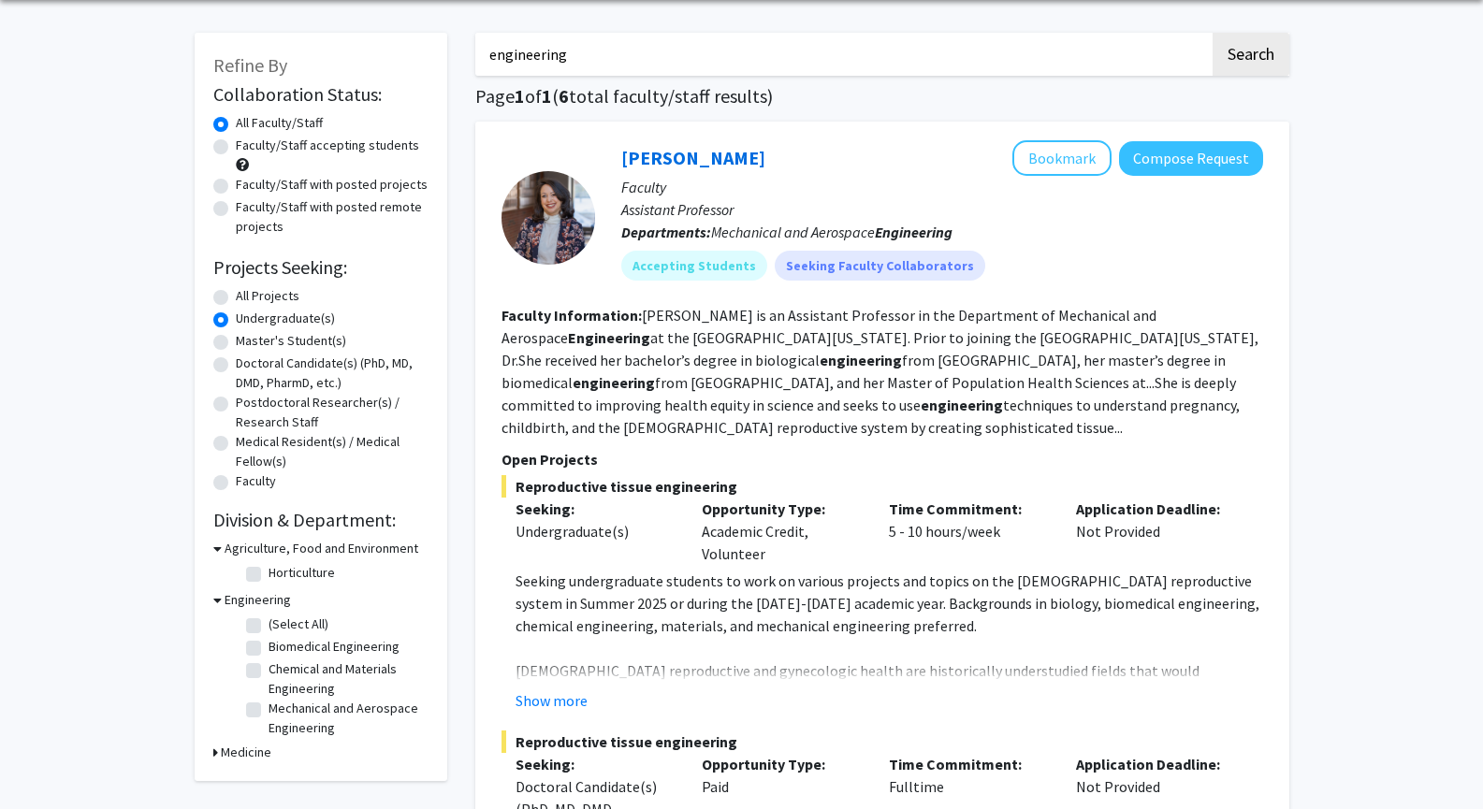
scroll to position [68, 0]
click at [269, 667] on label "Chemical and Materials Engineering" at bounding box center [346, 678] width 155 height 39
click at [269, 667] on input "Chemical and Materials Engineering" at bounding box center [275, 665] width 12 height 12
checkbox input "true"
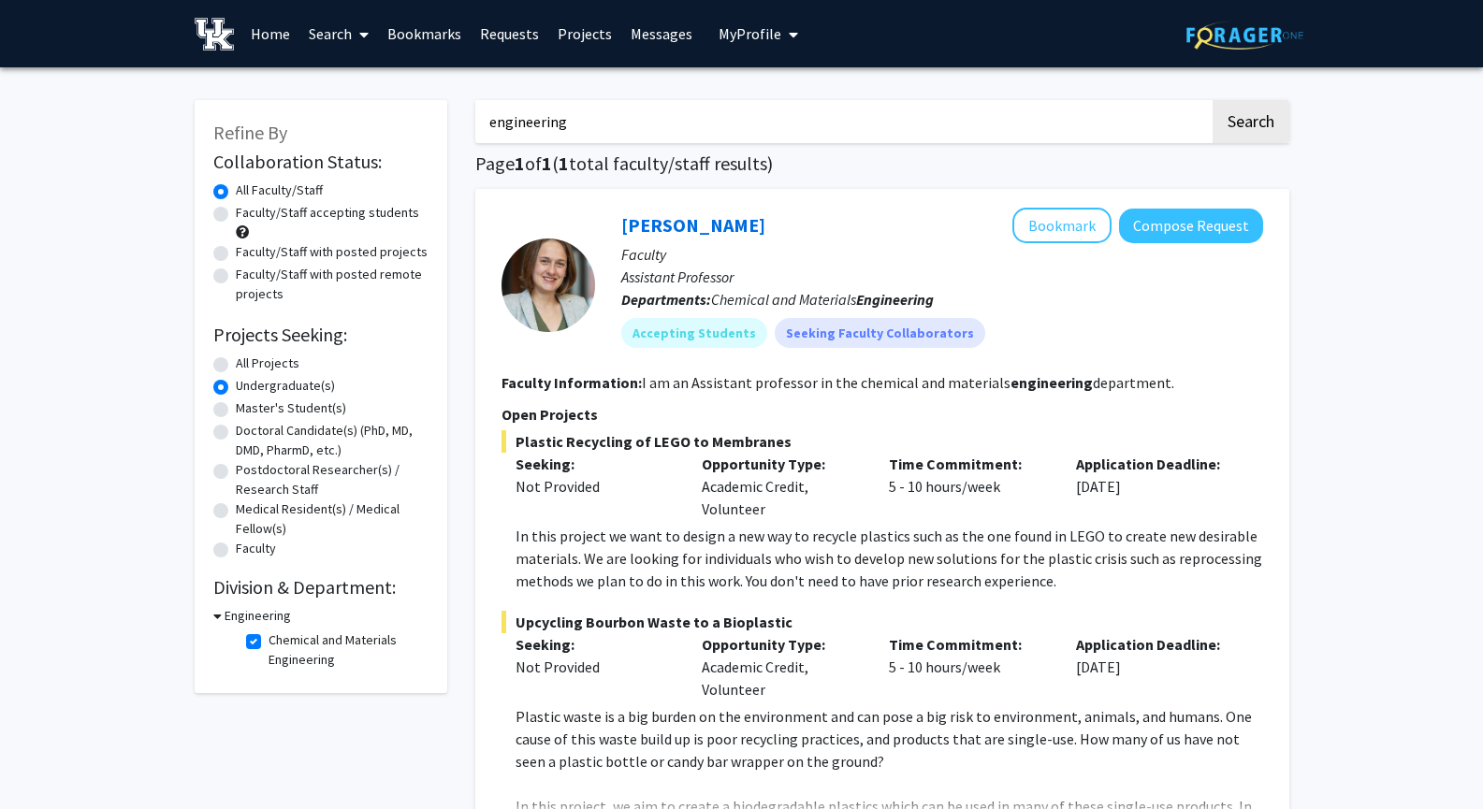
scroll to position [519, 0]
